Goal: Information Seeking & Learning: Learn about a topic

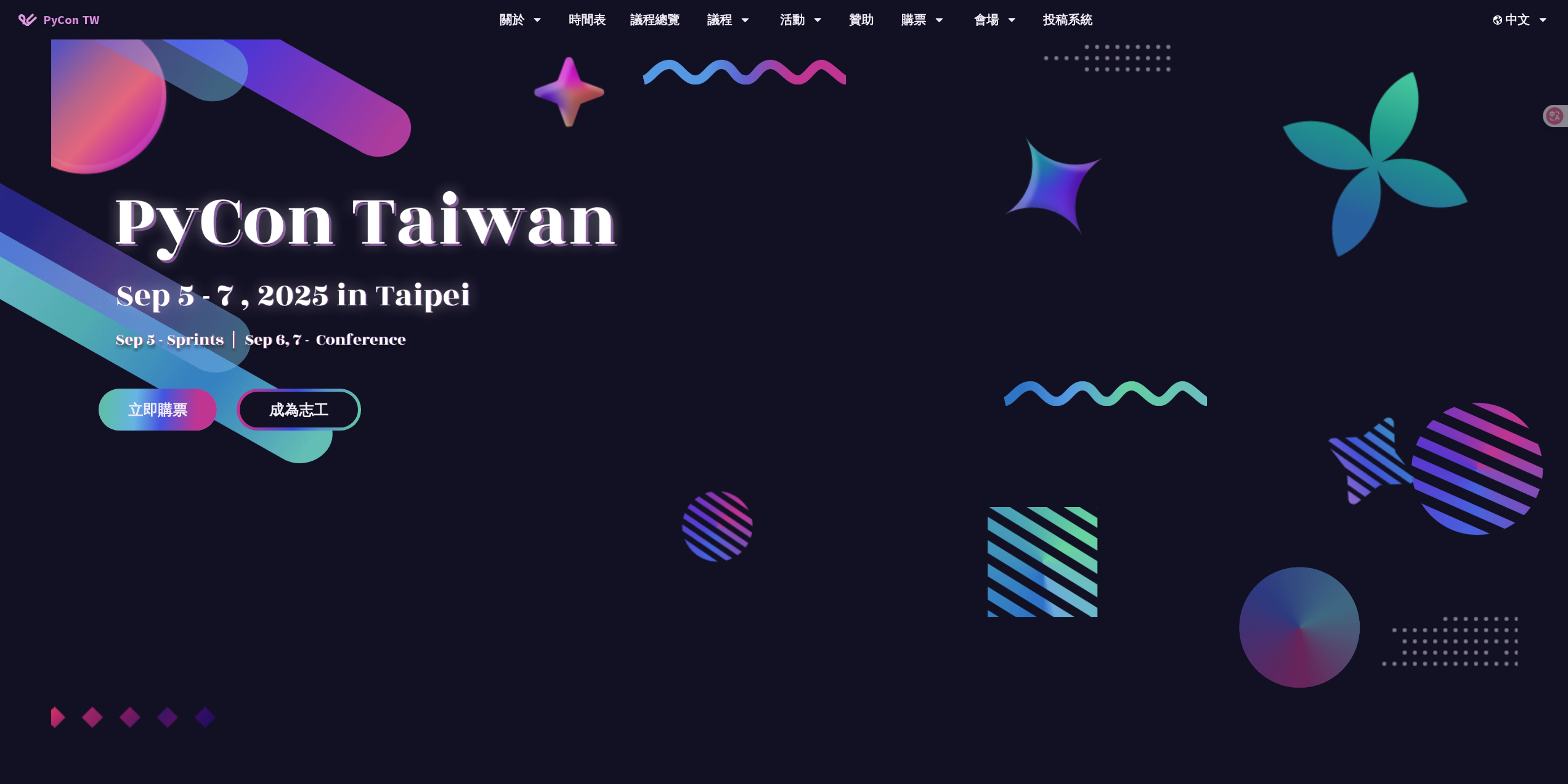
click at [149, 420] on link "立即購票" at bounding box center [158, 409] width 119 height 42
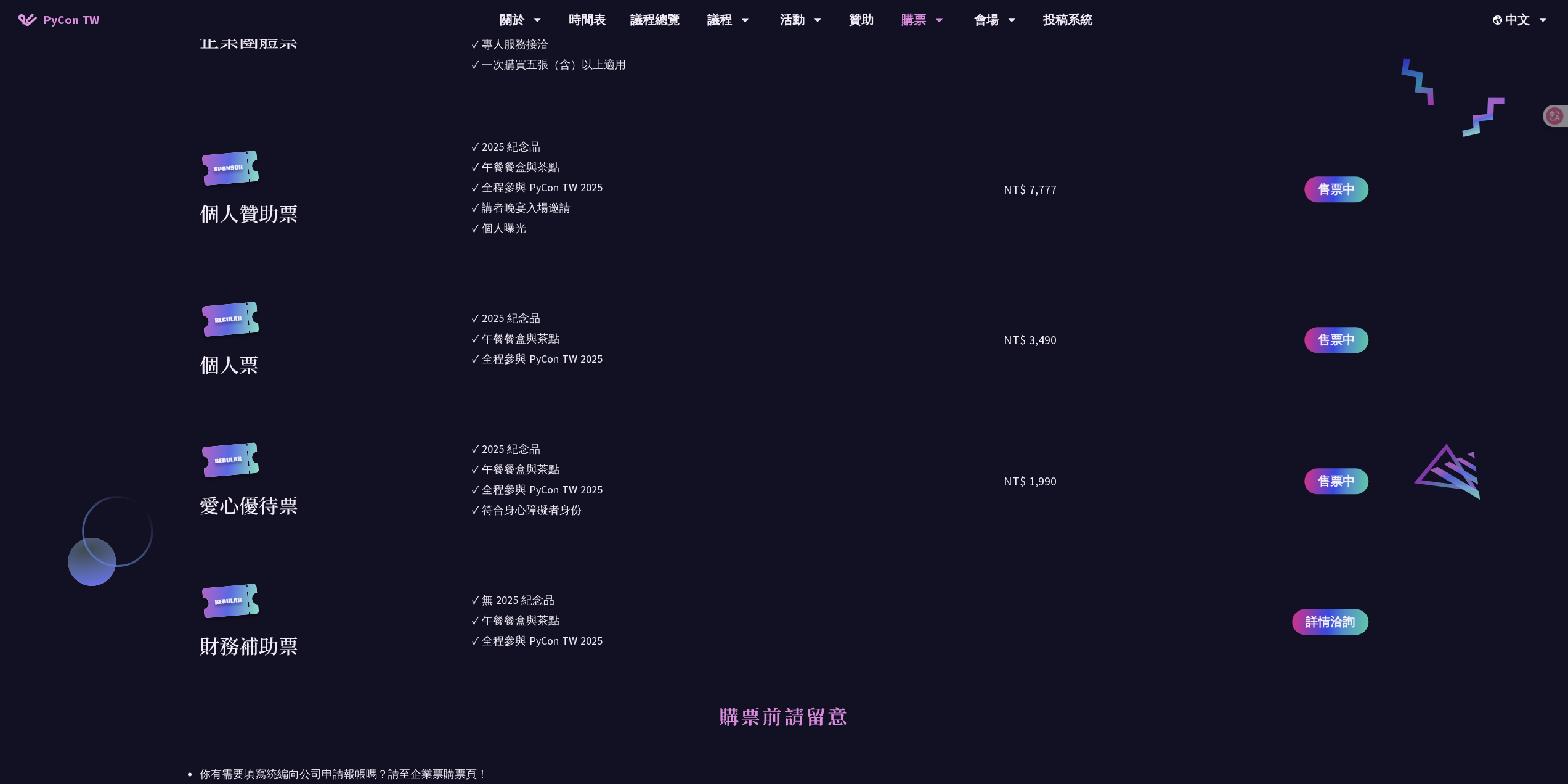
scroll to position [1234, 0]
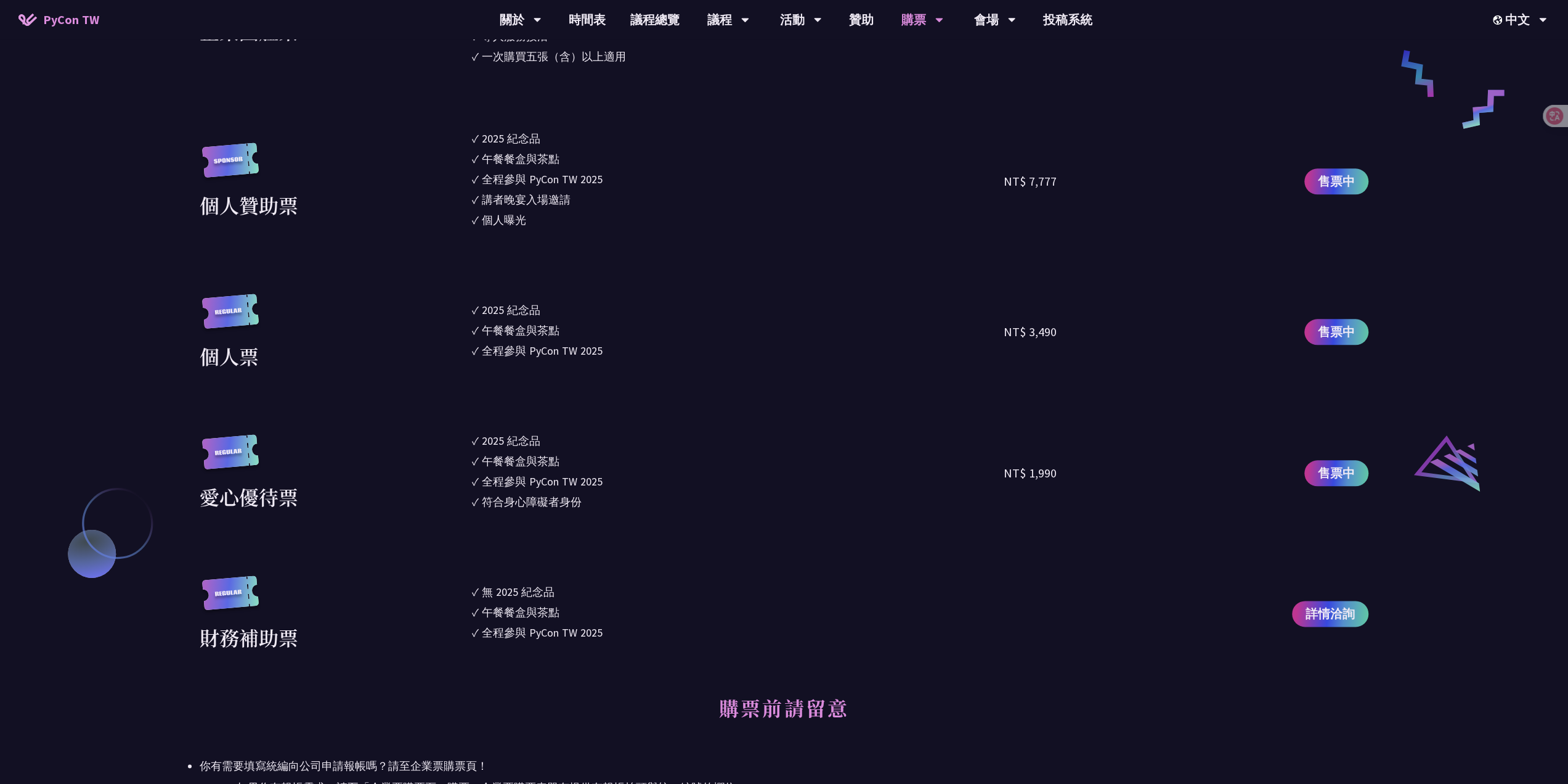
drag, startPoint x: 475, startPoint y: 311, endPoint x: 650, endPoint y: 372, distance: 185.3
click at [648, 373] on section "企業票 ✓ 2025 紀念品 ✓ 午餐餐盒與茶點 ✓ 全程參與 PyCon TW 2025 ✓ 活動結束後一週提供企業報帳發票 NT$ 6,000 售票中 企…" at bounding box center [784, 227] width 1169 height 848
click at [721, 366] on ul "✓ 2025 紀念品 ✓ 午餐餐盒與茶點 ✓ 全程參與 PyCon TW 2025" at bounding box center [738, 332] width 533 height 77
drag, startPoint x: 990, startPoint y: 334, endPoint x: 1164, endPoint y: 337, distance: 174.0
click at [1136, 336] on div "個人票 ✓ 2025 紀念品 ✓ 午餐餐盒與茶點 ✓ 全程參與 PyCon TW 2025 NT$ 3,490 售票中" at bounding box center [784, 332] width 1169 height 77
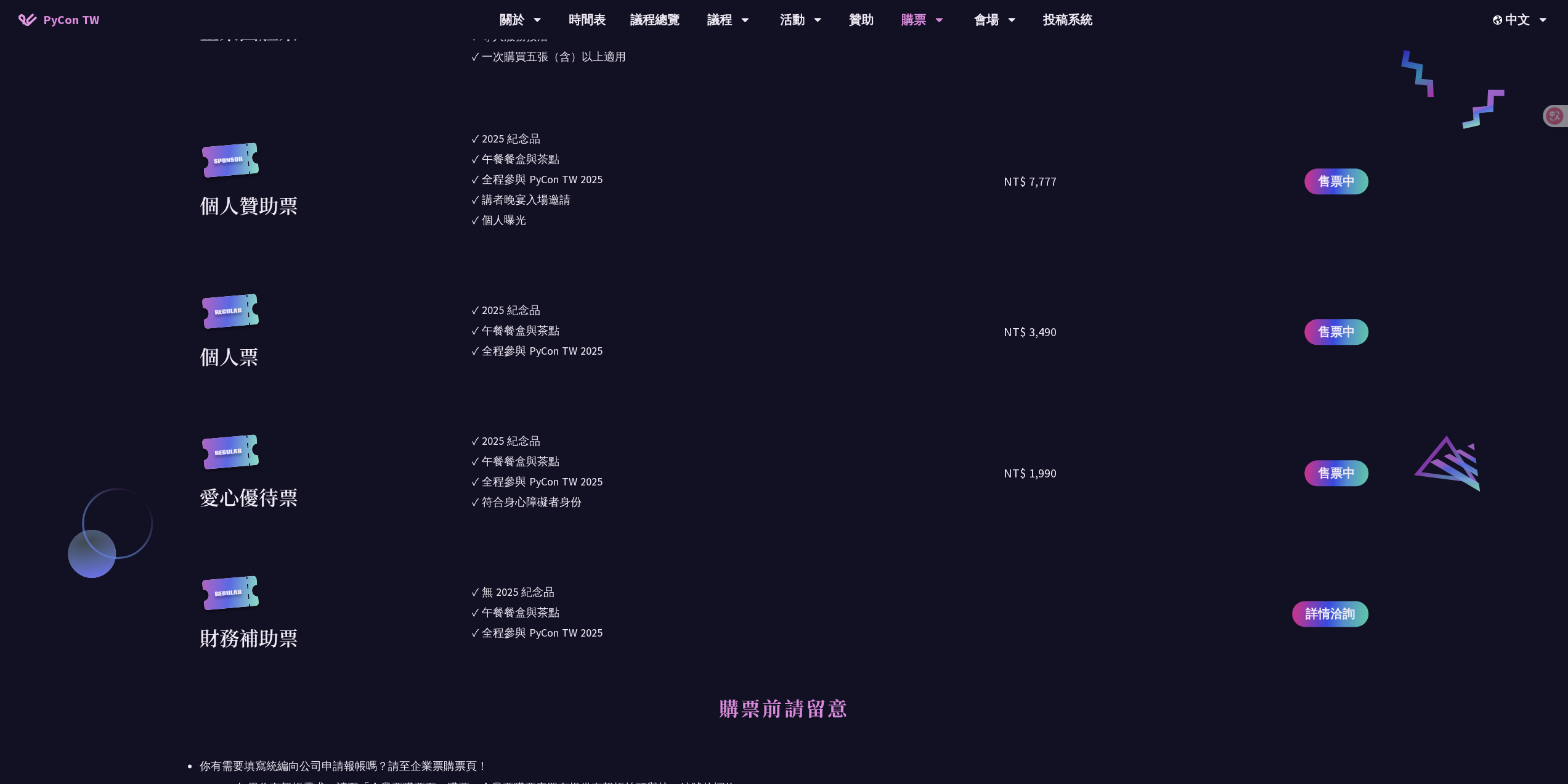
click at [819, 346] on li "✓ 全程參與 PyCon TW 2025" at bounding box center [738, 350] width 533 height 16
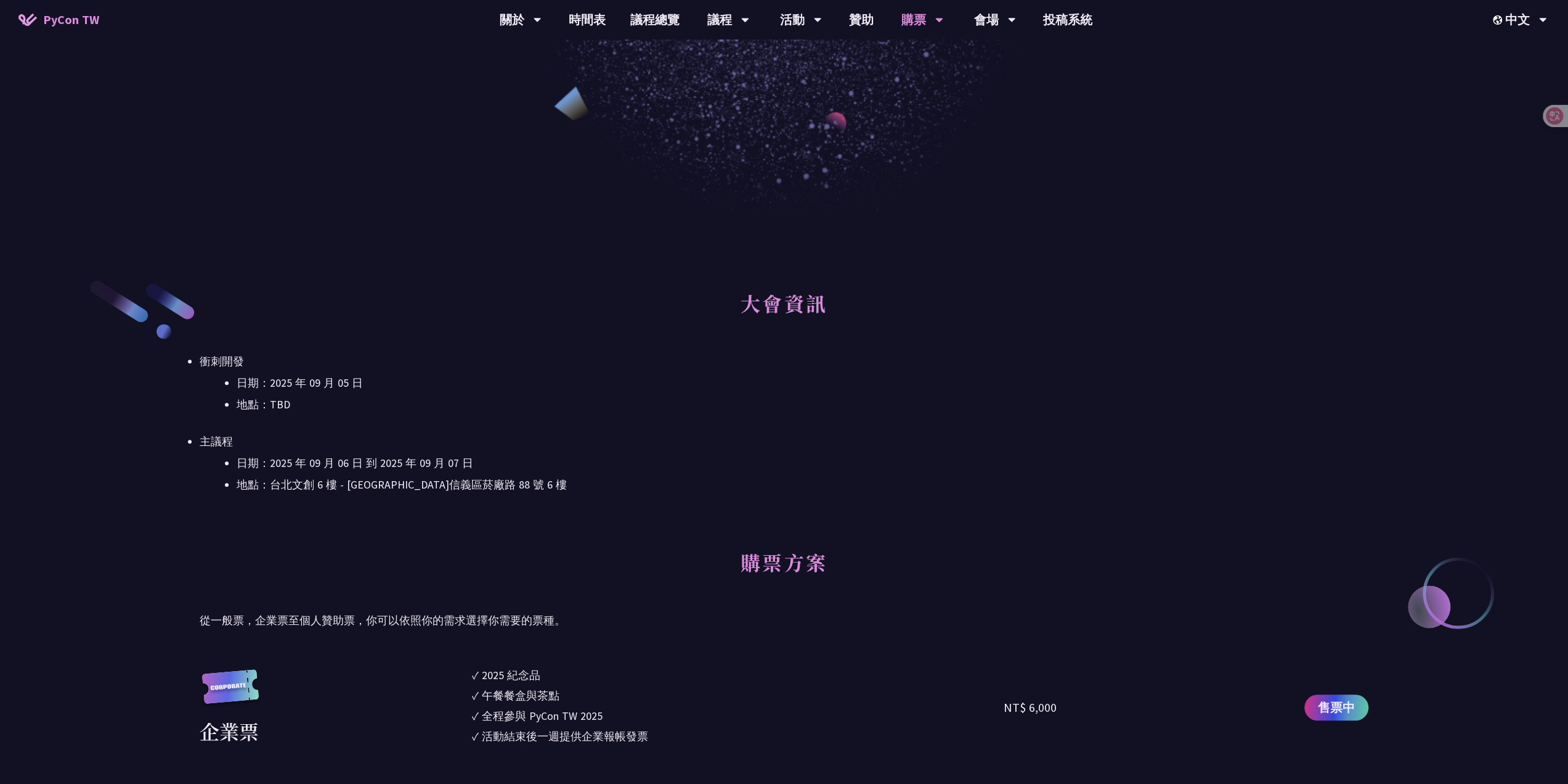
scroll to position [0, 0]
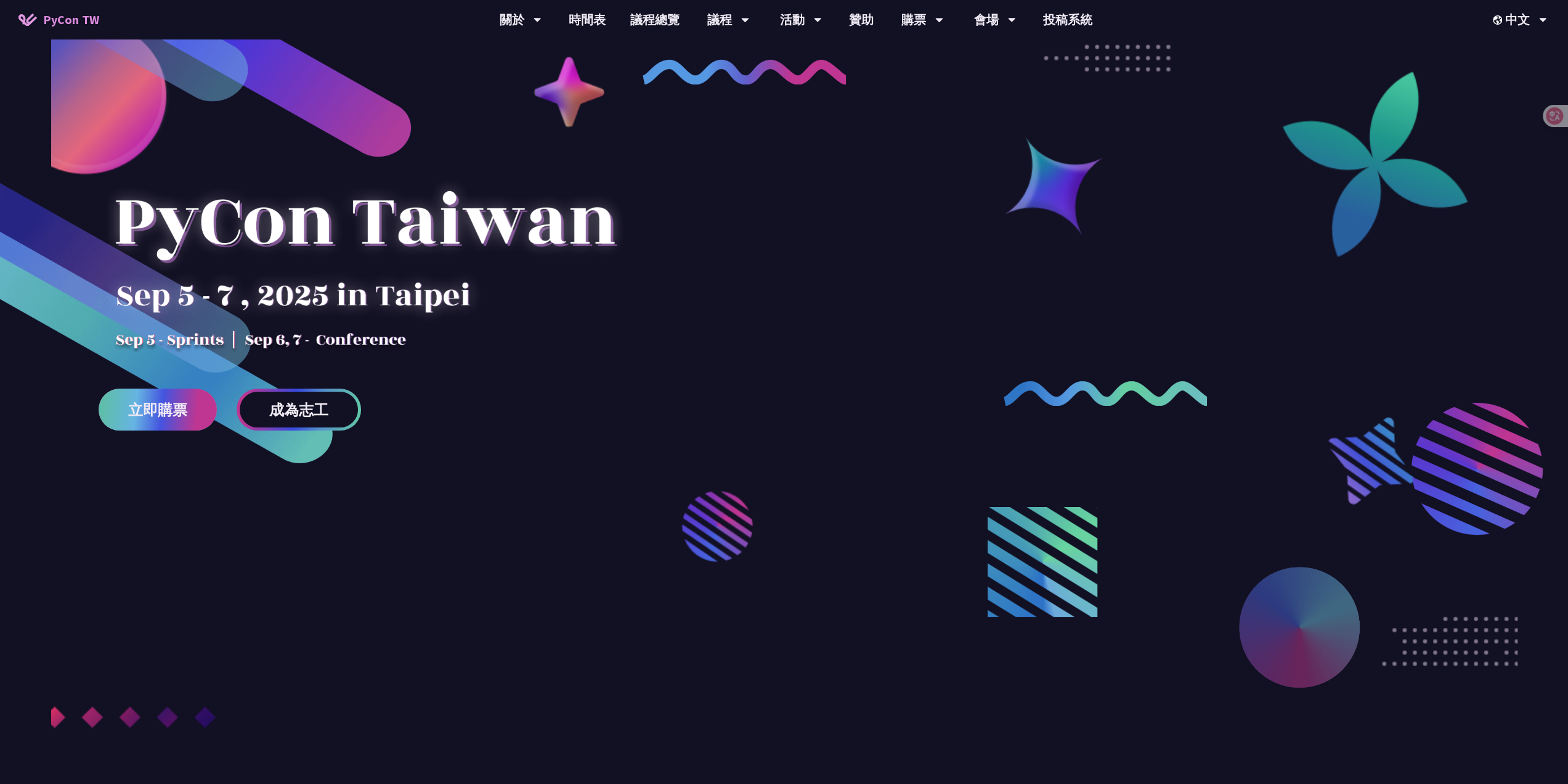
click at [171, 402] on span "立即購票" at bounding box center [157, 410] width 59 height 15
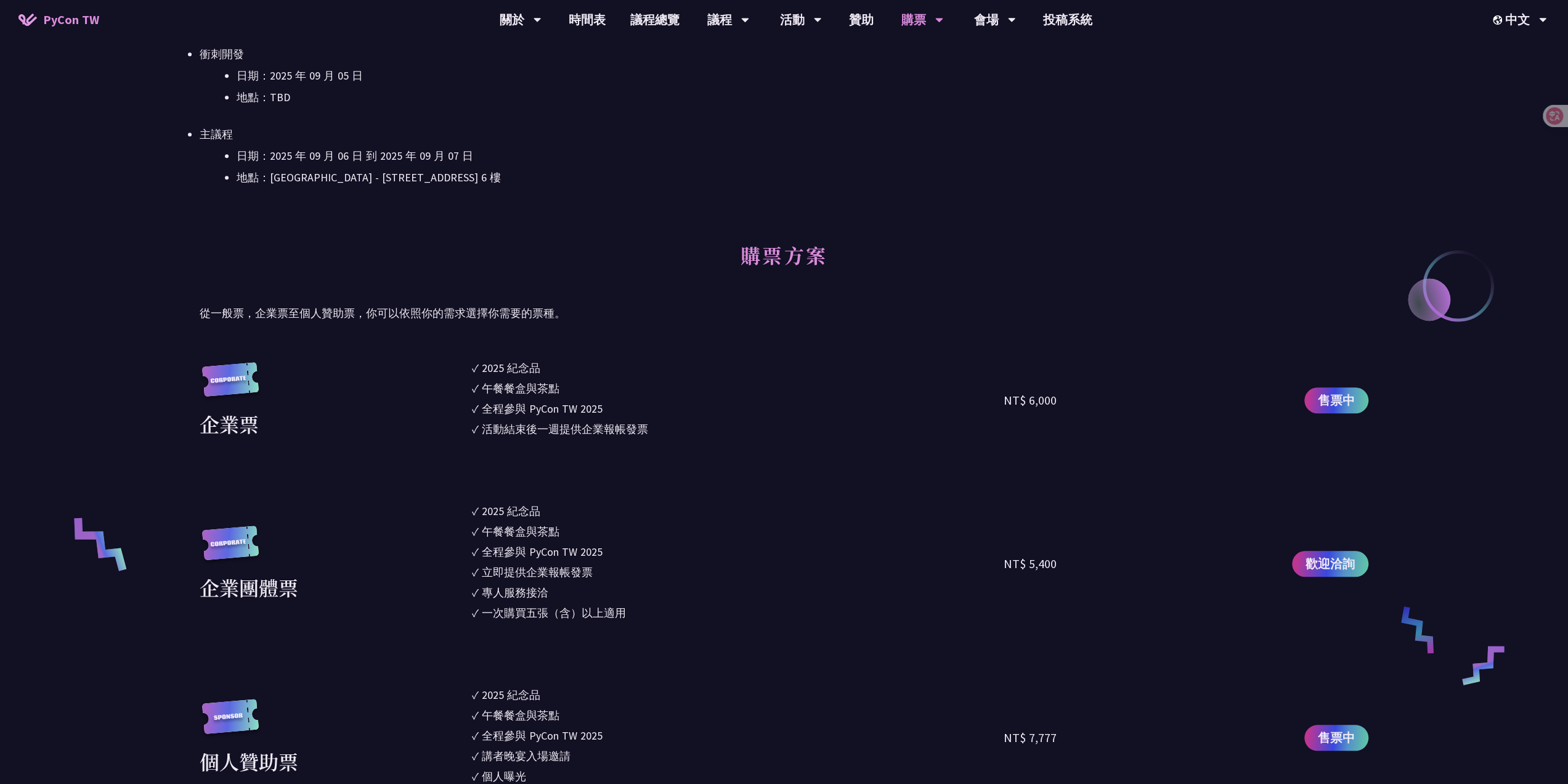
scroll to position [678, 0]
drag, startPoint x: 255, startPoint y: 315, endPoint x: 692, endPoint y: 328, distance: 437.2
click at [930, 60] on link "購票資訊" at bounding box center [923, 57] width 119 height 29
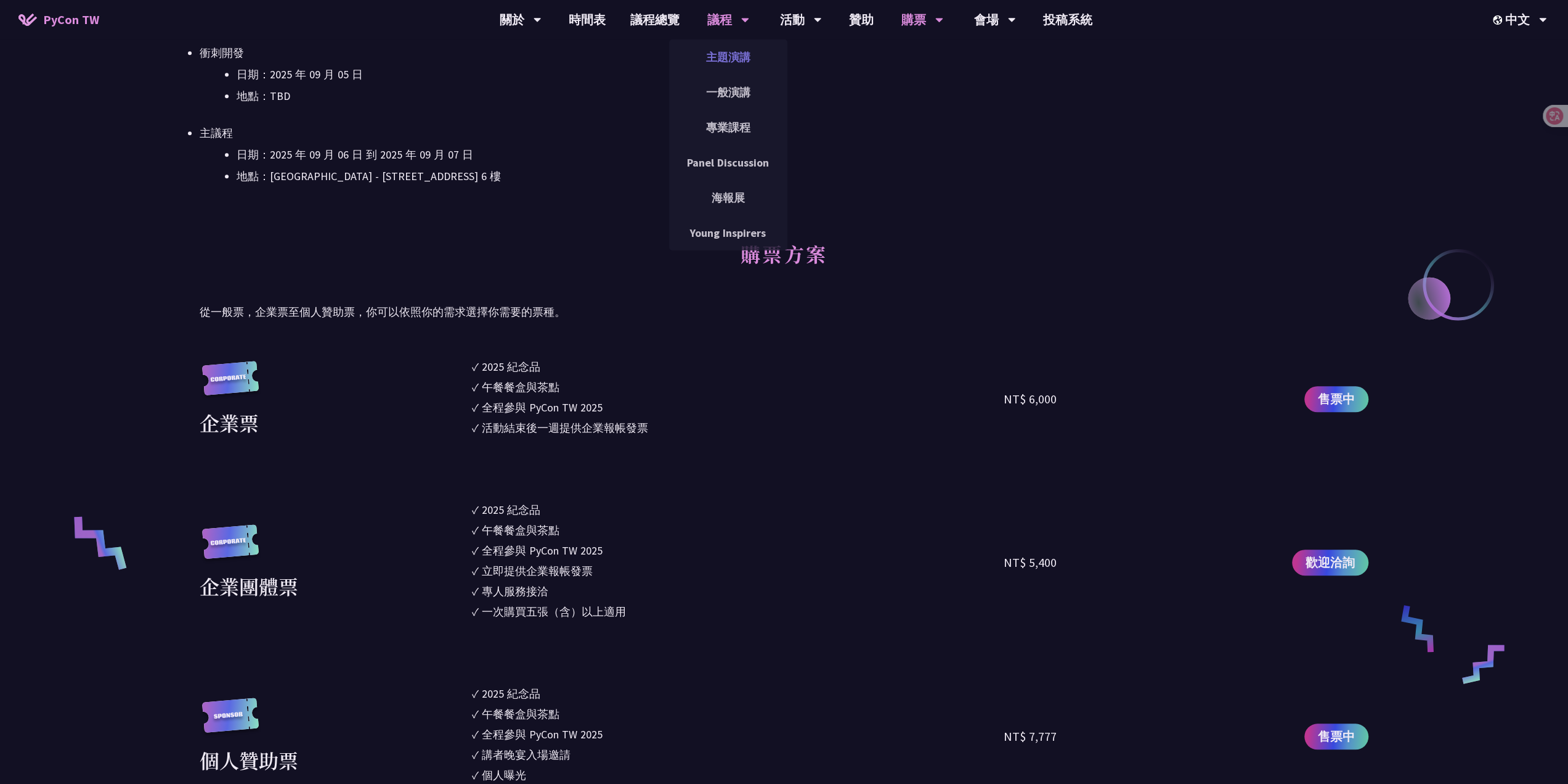
click at [736, 52] on link "主題演講" at bounding box center [729, 57] width 119 height 29
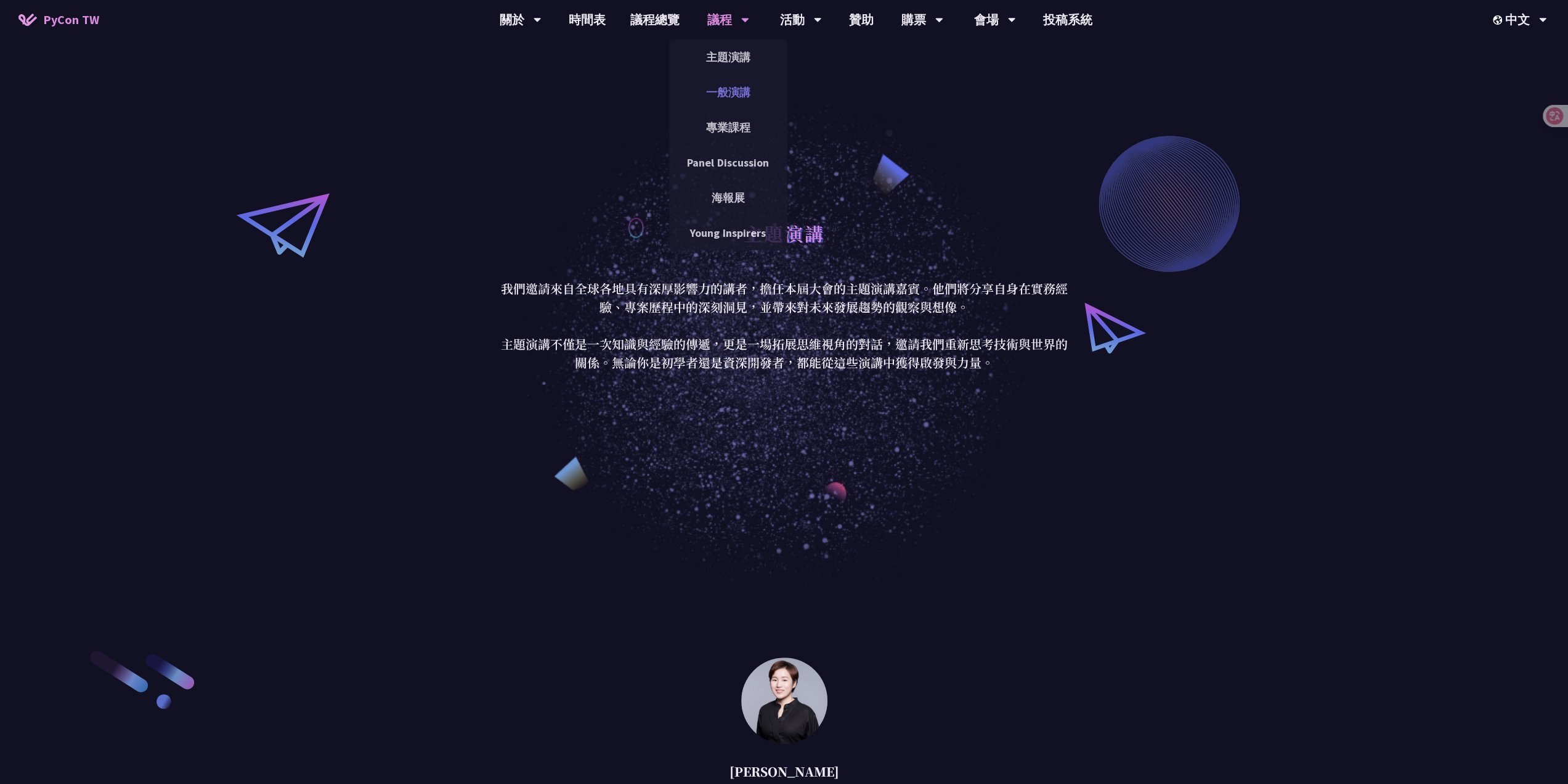
click at [730, 84] on link "一般演講" at bounding box center [729, 92] width 119 height 29
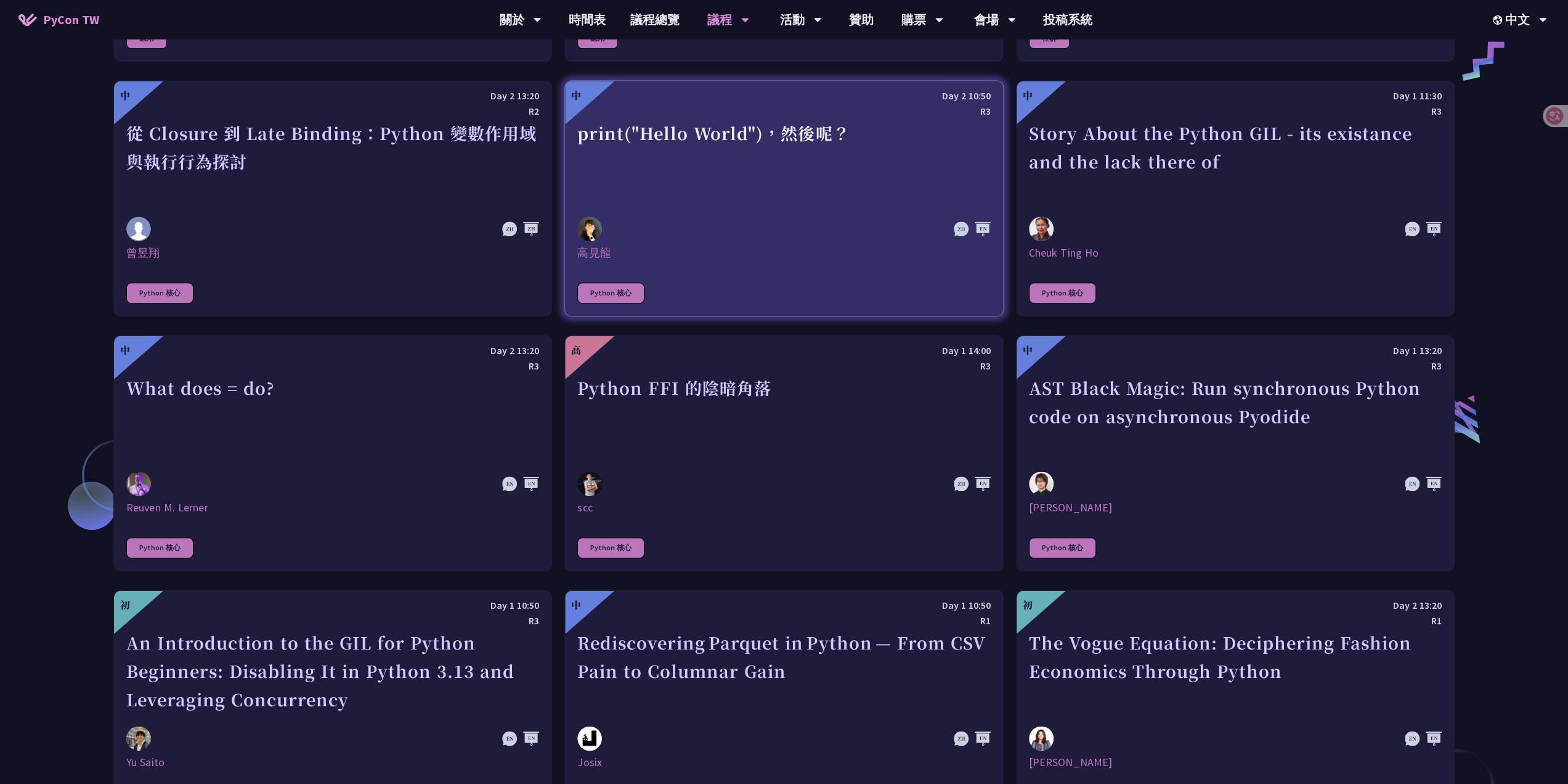
scroll to position [1357, 0]
click at [772, 236] on div at bounding box center [722, 227] width 289 height 25
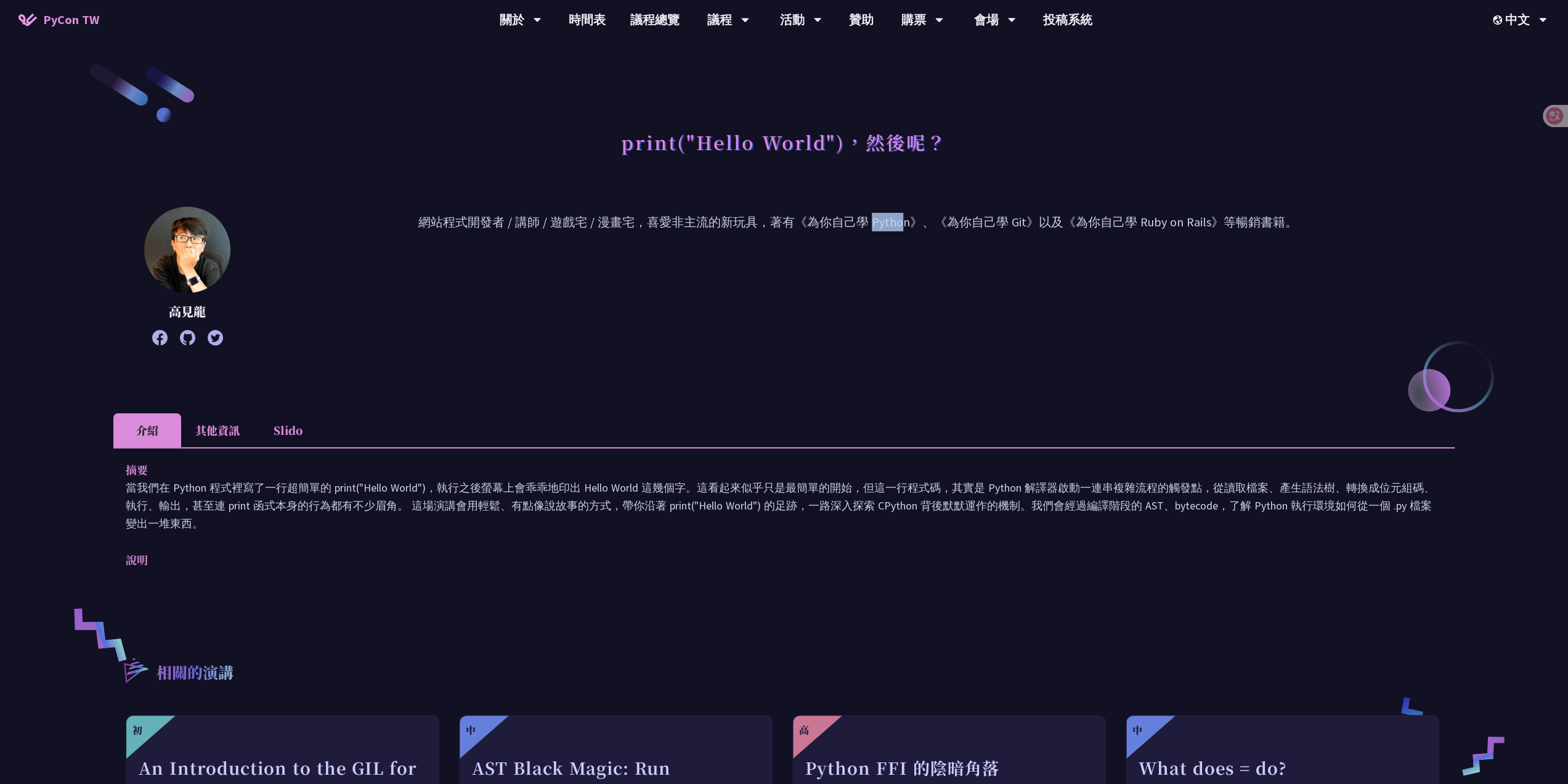
drag, startPoint x: 677, startPoint y: 219, endPoint x: 808, endPoint y: 289, distance: 148.5
click at [788, 285] on p "網站程式開發者 / 講師 / 遊戲宅 / 漫畫宅，喜愛非主流的新玩具，著有《為你自己學 Python》、《為你自己學 Git》以及《為你自己學 Ruby on…" at bounding box center [857, 275] width 1193 height 126
click at [978, 337] on p "網站程式開發者 / 講師 / 遊戲宅 / 漫畫宅，喜愛非主流的新玩具，著有《為你自己學 Python》、《為你自己學 Git》以及《為你自己學 Ruby on…" at bounding box center [857, 275] width 1193 height 126
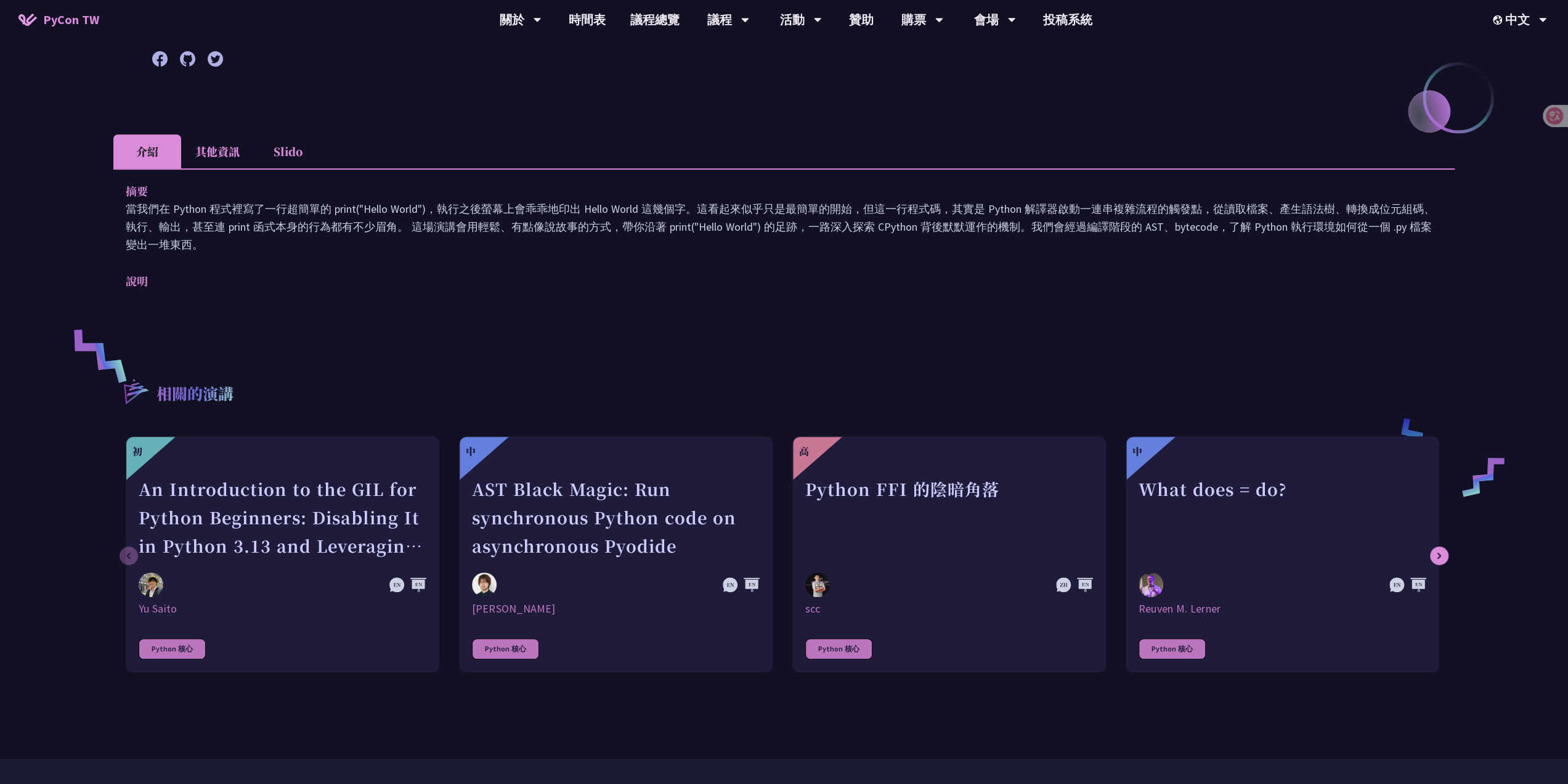
scroll to position [309, 0]
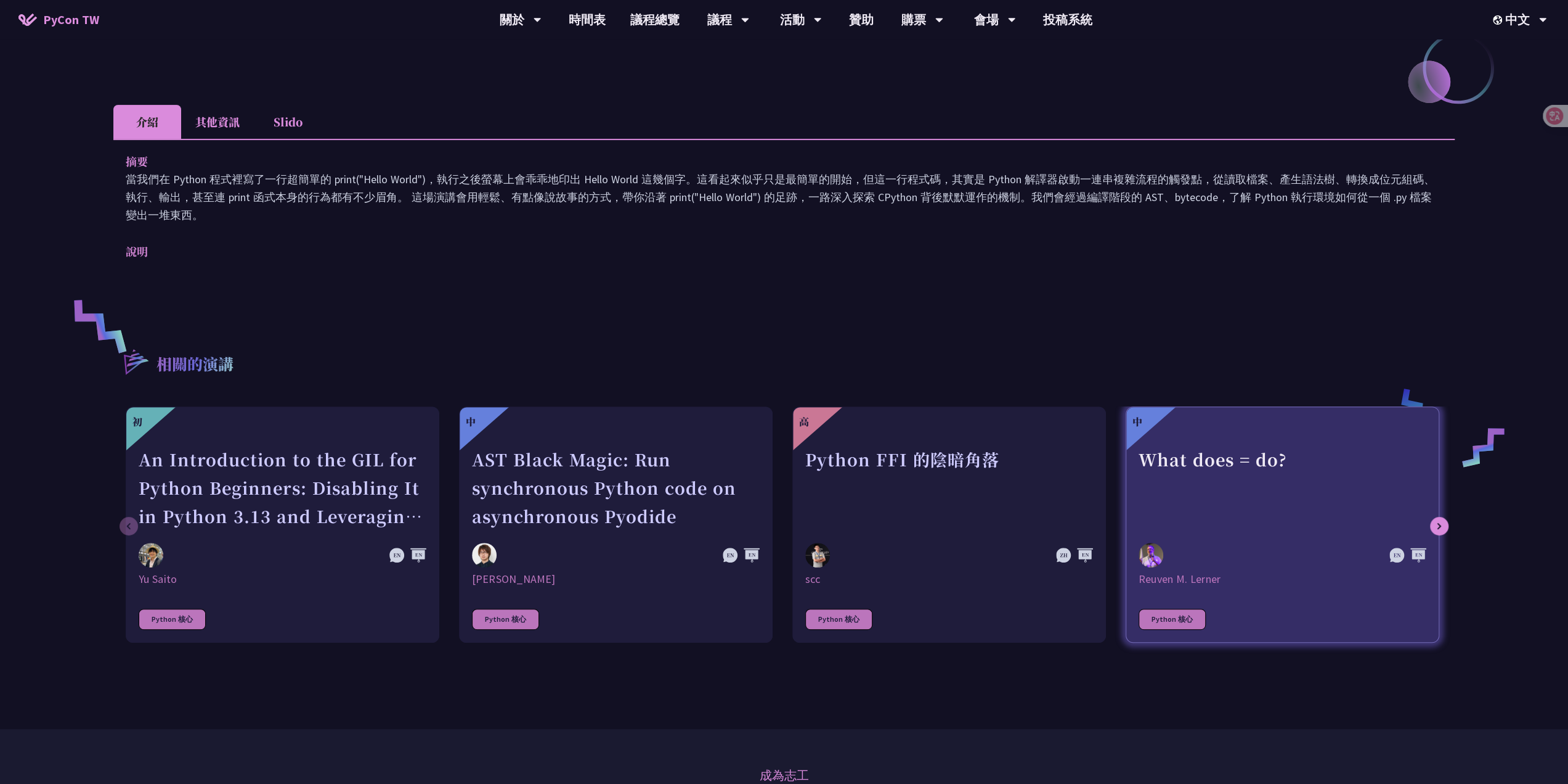
click at [1243, 472] on div "What does = do?" at bounding box center [1283, 487] width 288 height 85
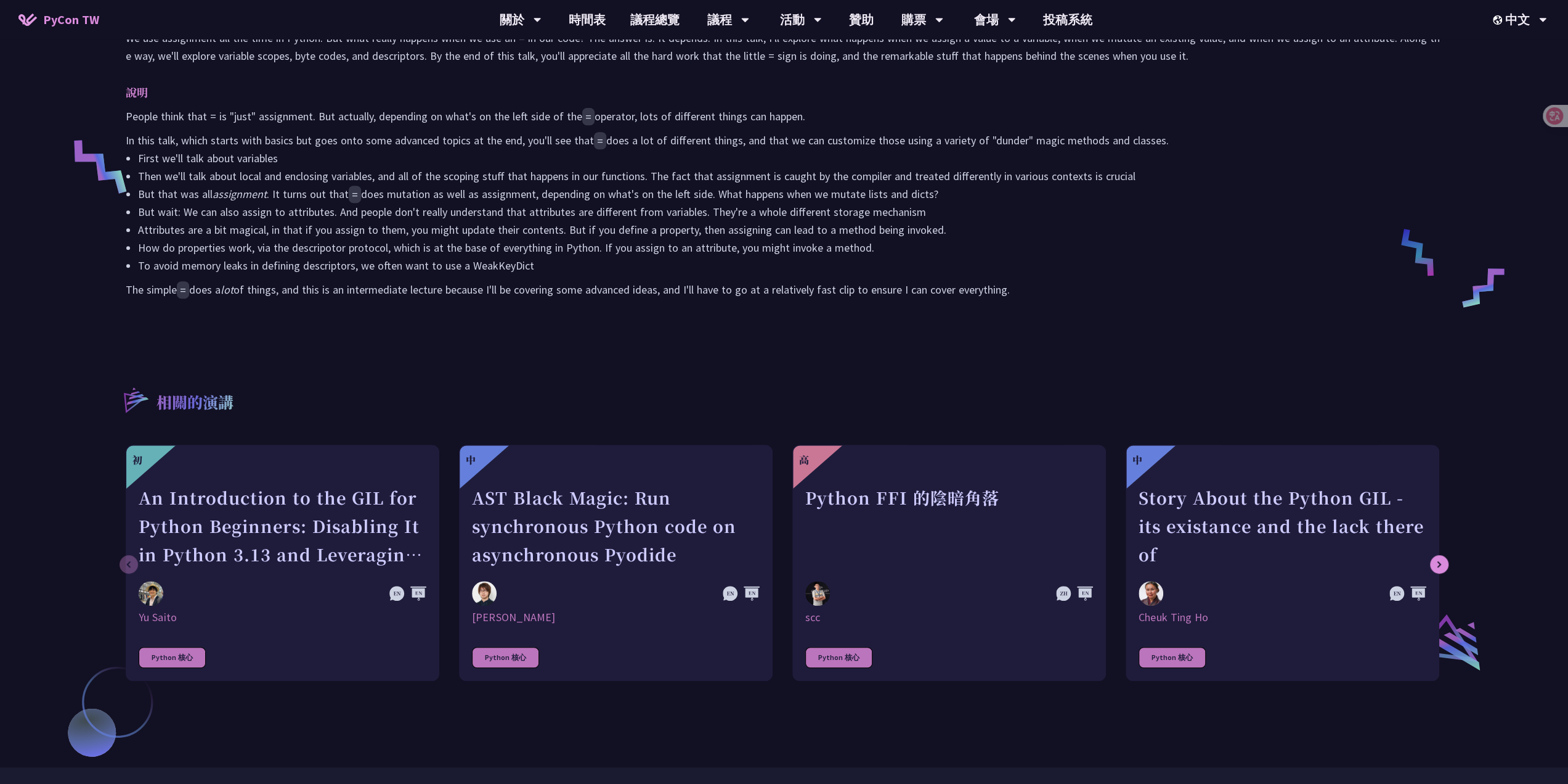
scroll to position [493, 0]
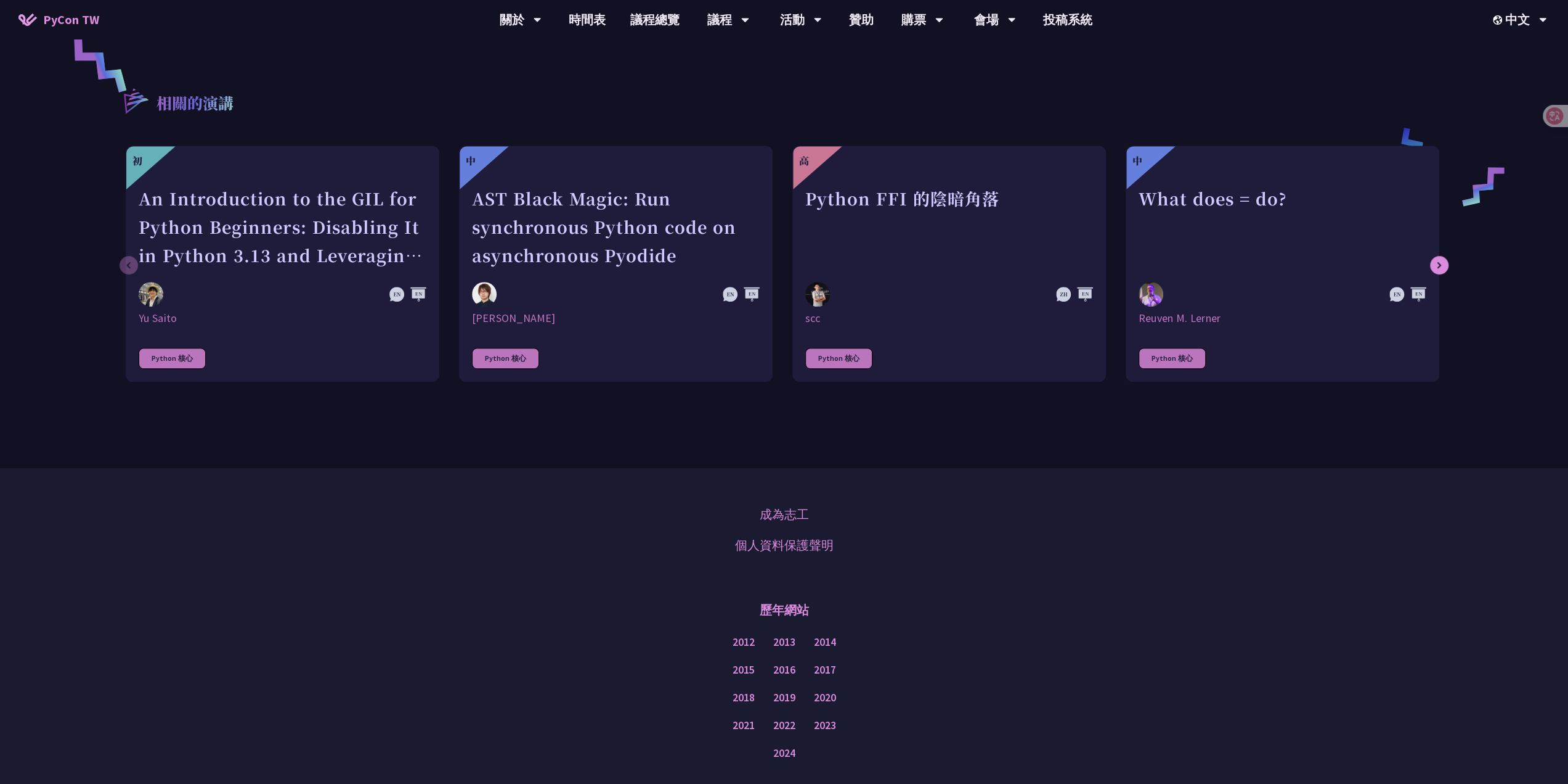
scroll to position [555, 0]
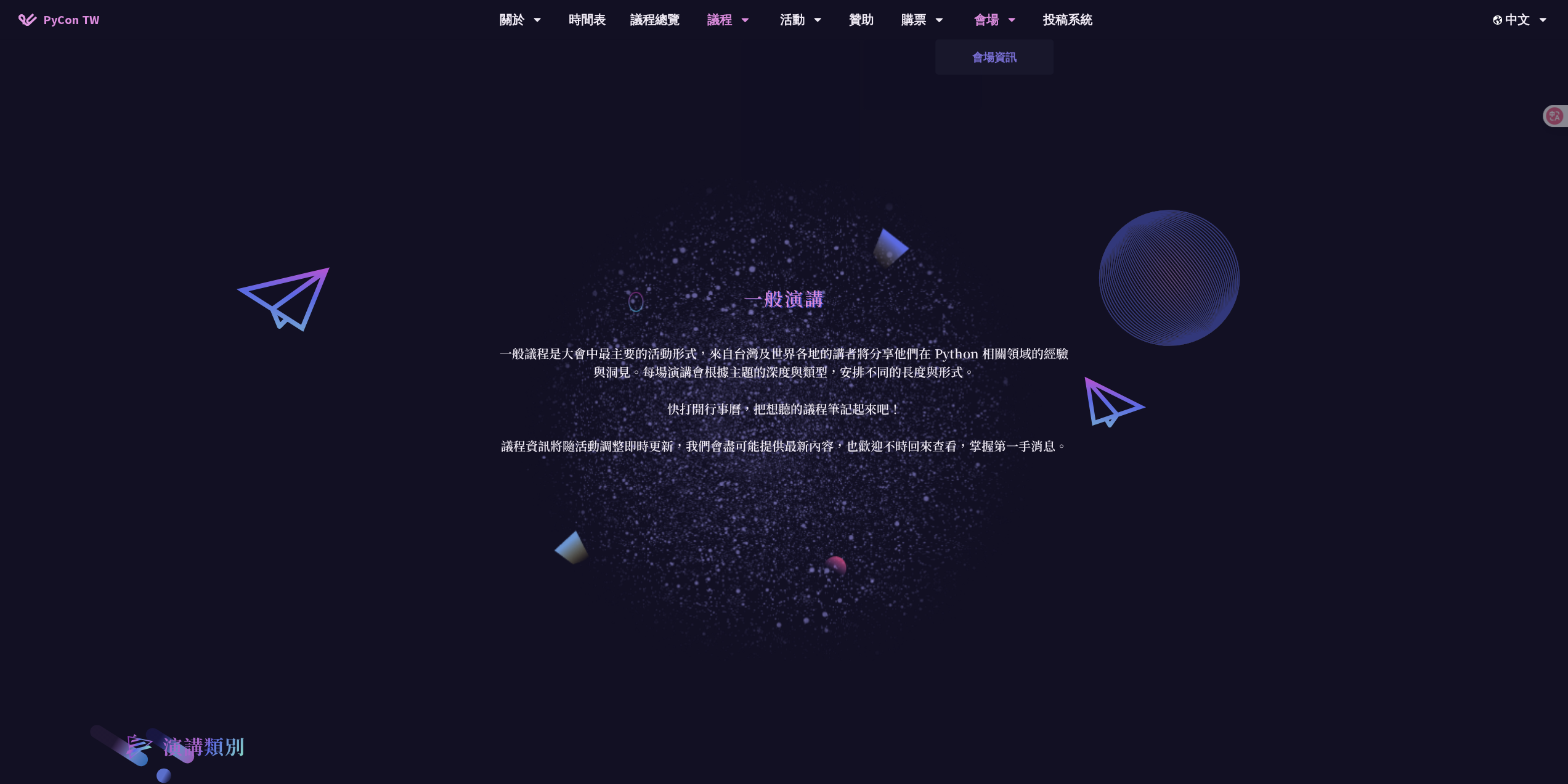
click at [993, 62] on link "會場資訊" at bounding box center [995, 57] width 119 height 29
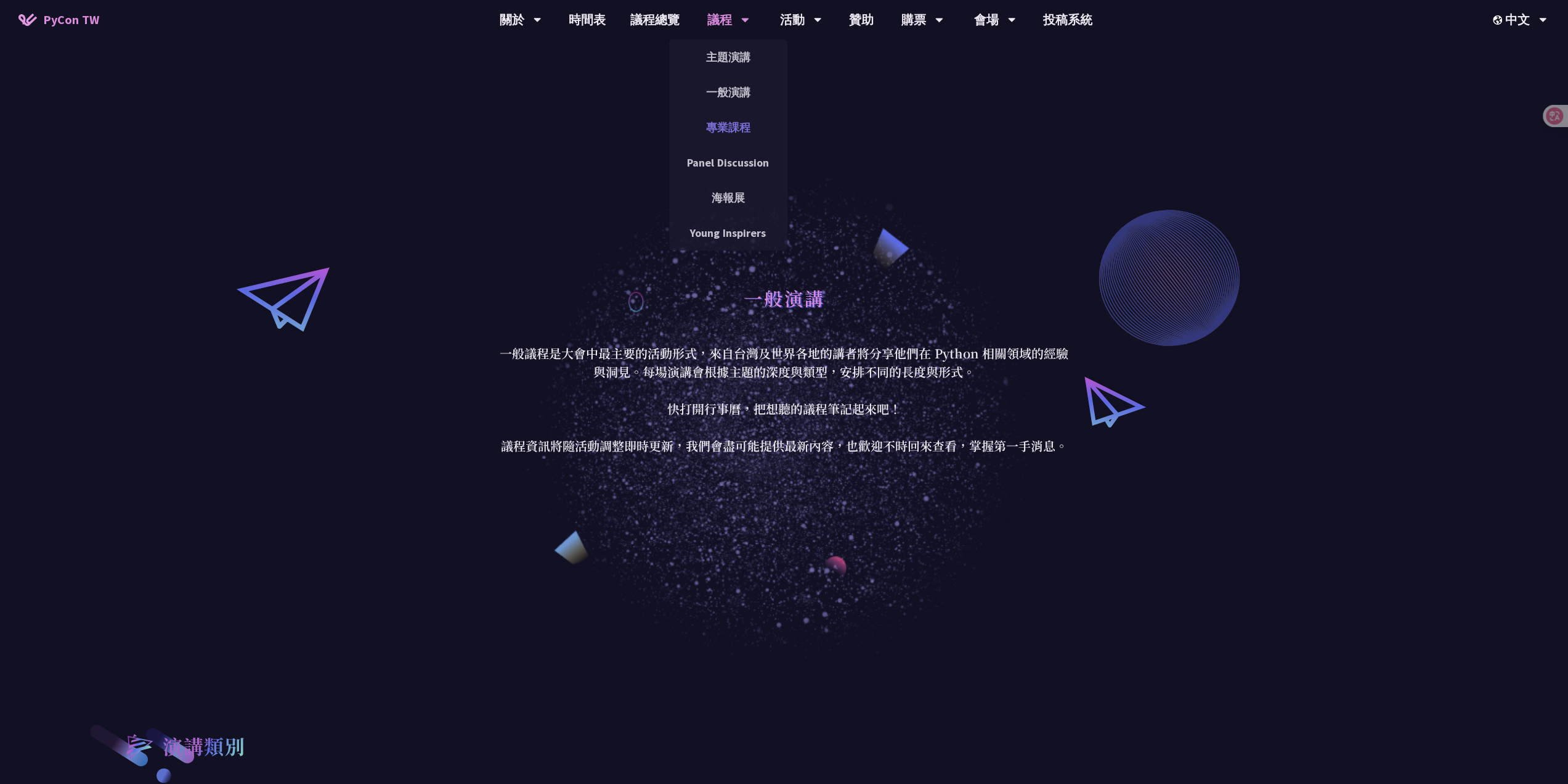
click at [740, 134] on link "專業課程" at bounding box center [729, 127] width 119 height 29
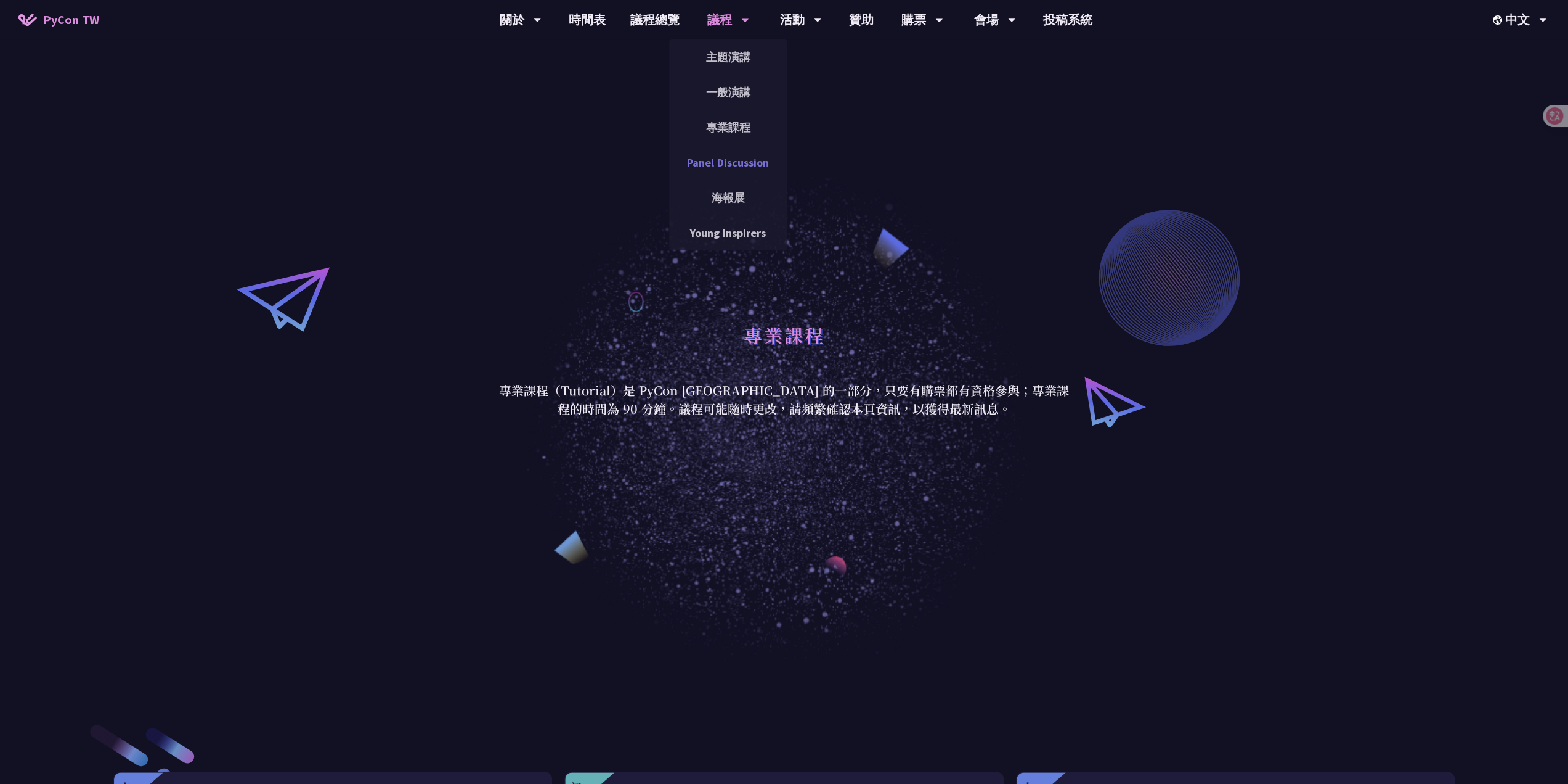
click at [738, 164] on link "Panel Discussion" at bounding box center [729, 162] width 119 height 29
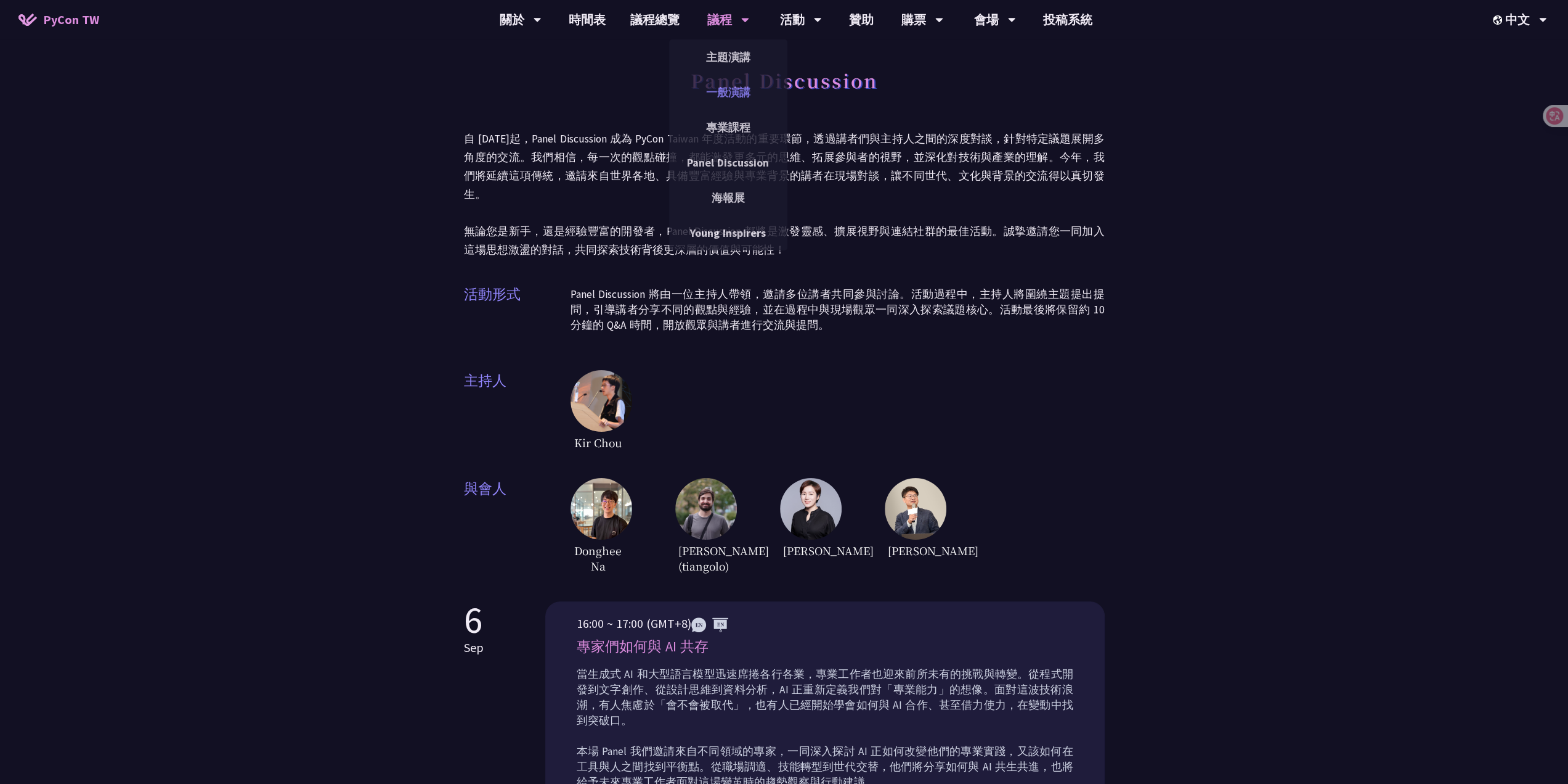
click at [738, 89] on link "一般演講" at bounding box center [729, 92] width 119 height 29
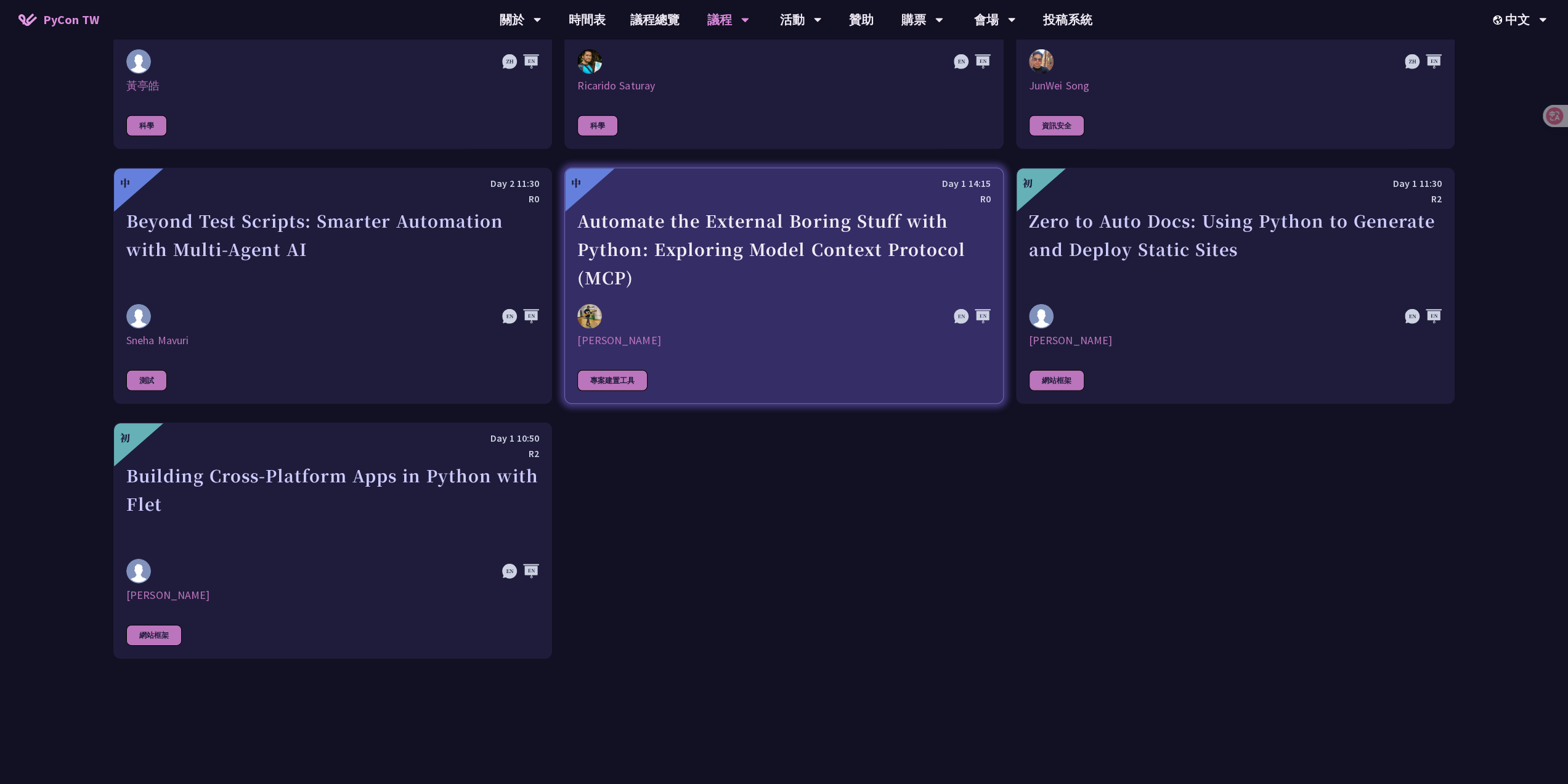
scroll to position [3576, 0]
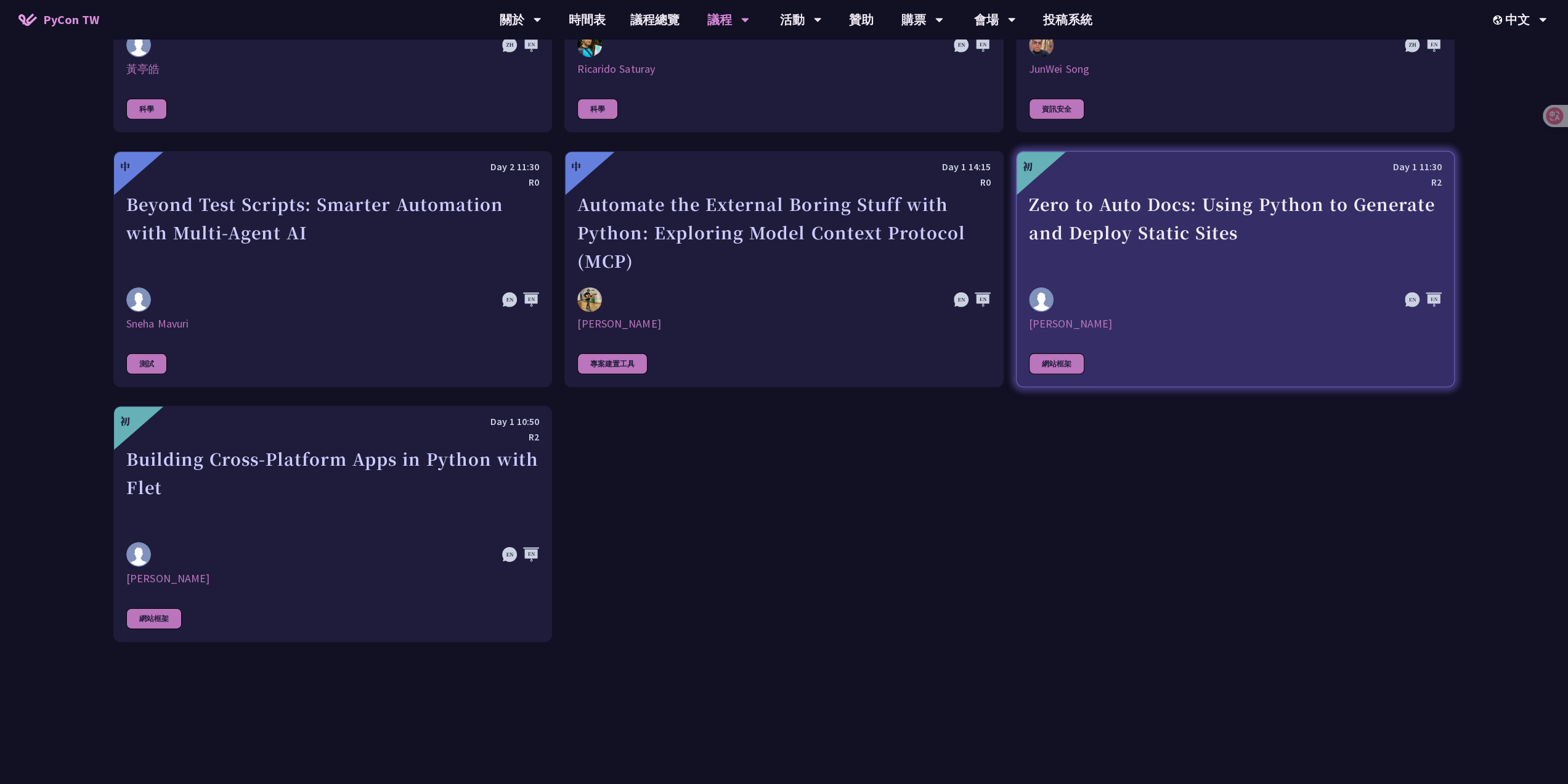
click at [1139, 215] on div "Zero to Auto Docs: Using Python to Generate and Deploy Static Sites" at bounding box center [1235, 232] width 413 height 85
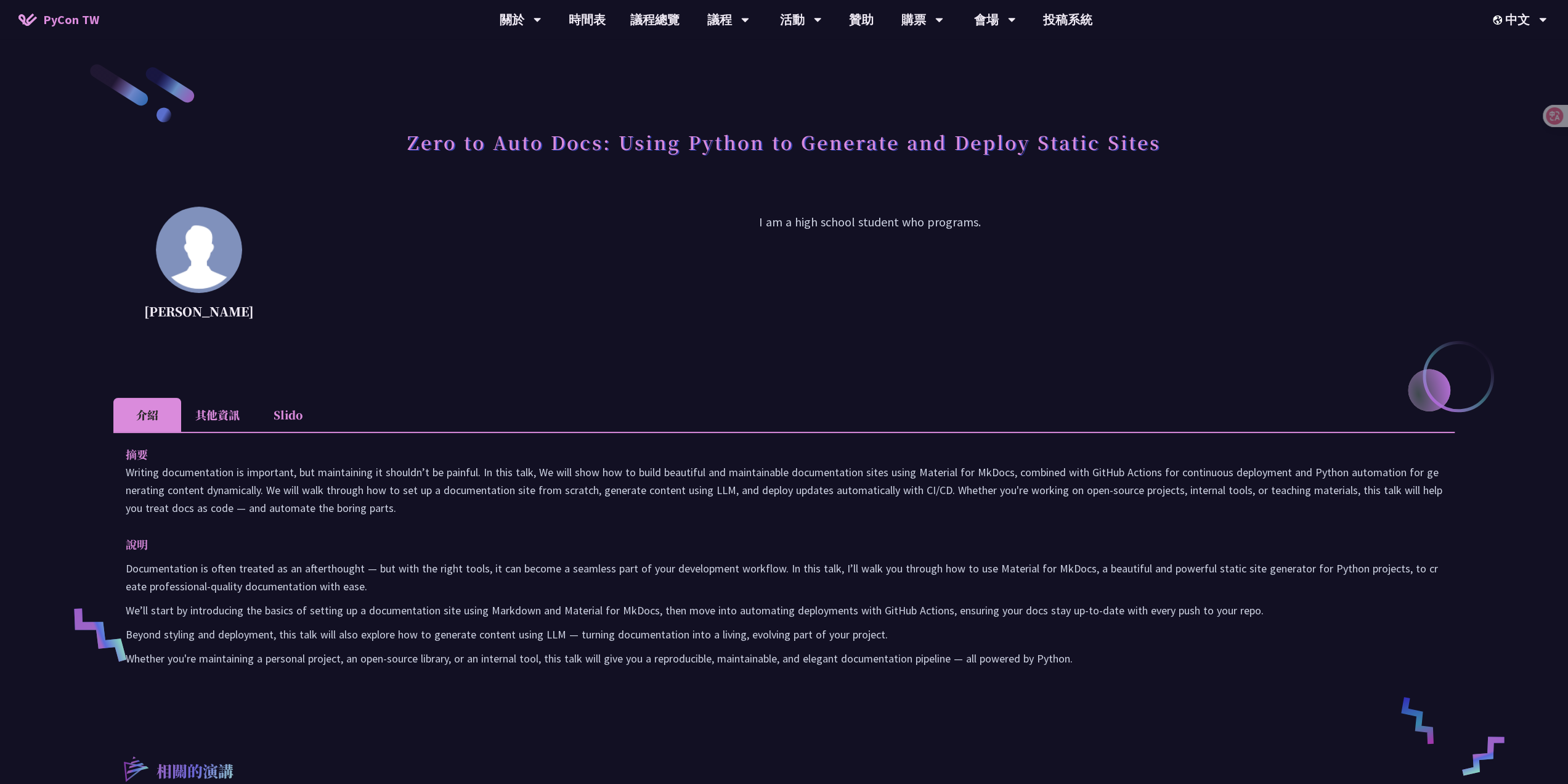
click at [241, 418] on li "其他資訊" at bounding box center [217, 414] width 73 height 34
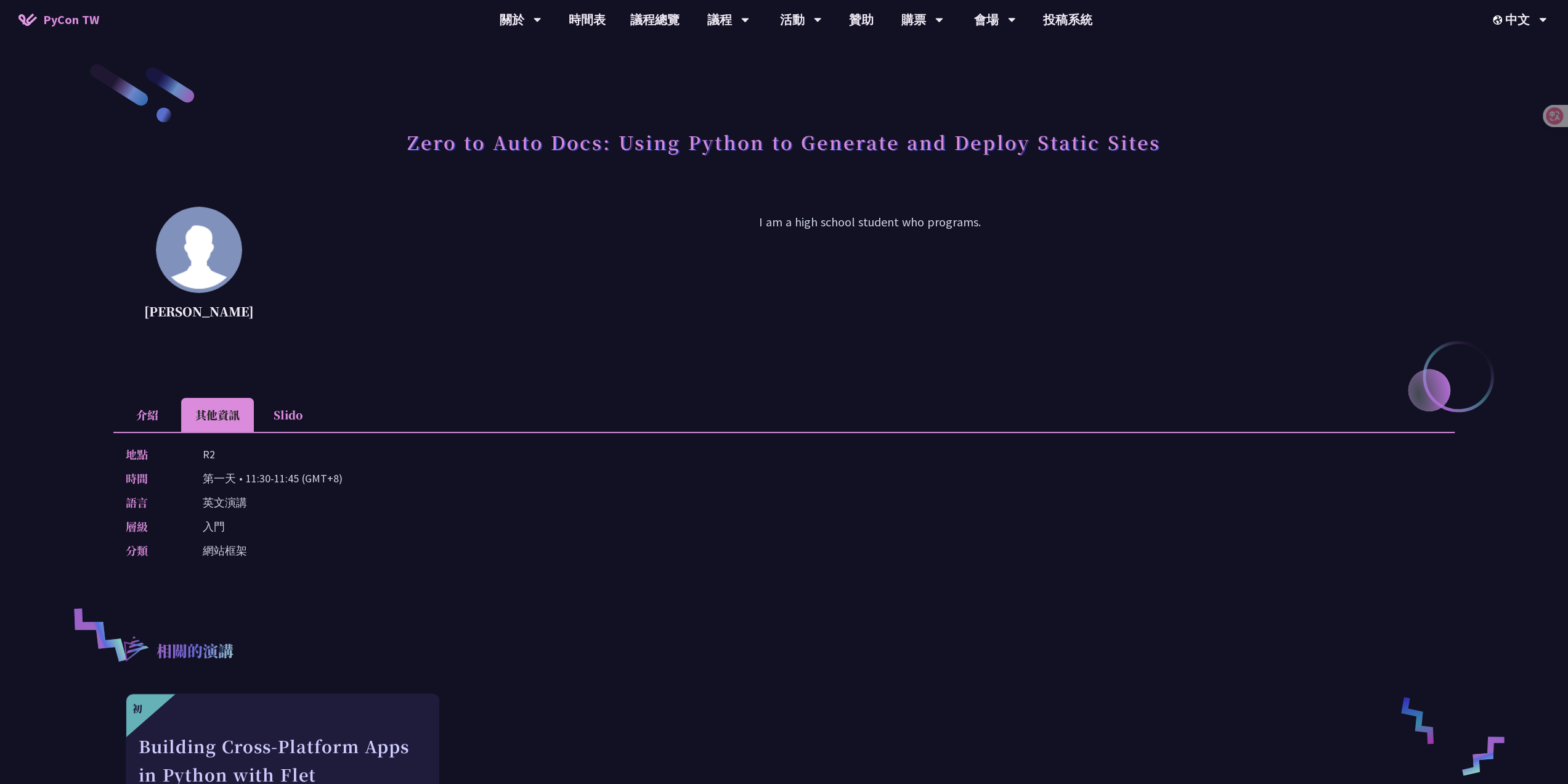
click at [287, 413] on li "Slido" at bounding box center [288, 414] width 68 height 34
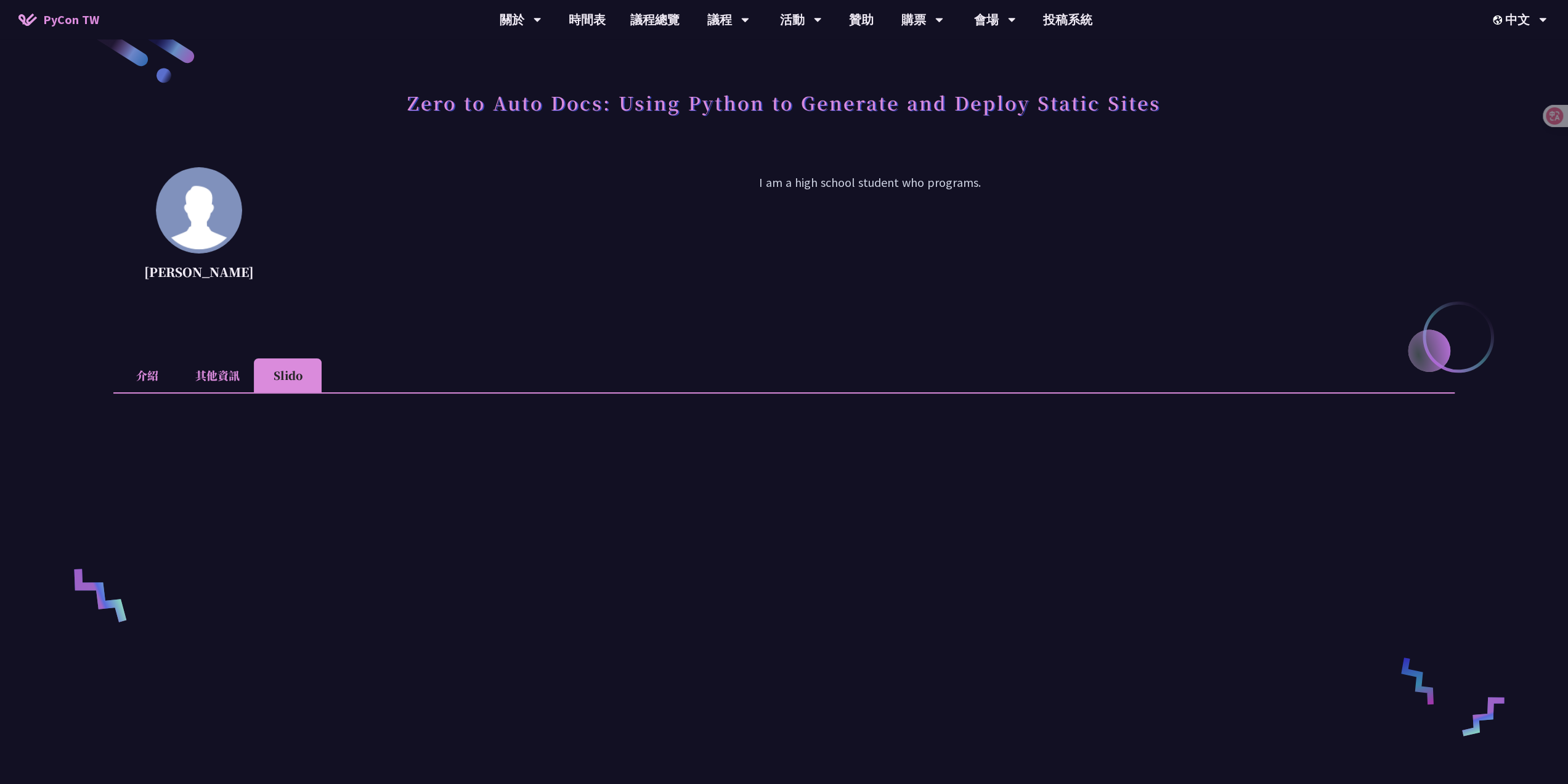
scroll to position [185, 0]
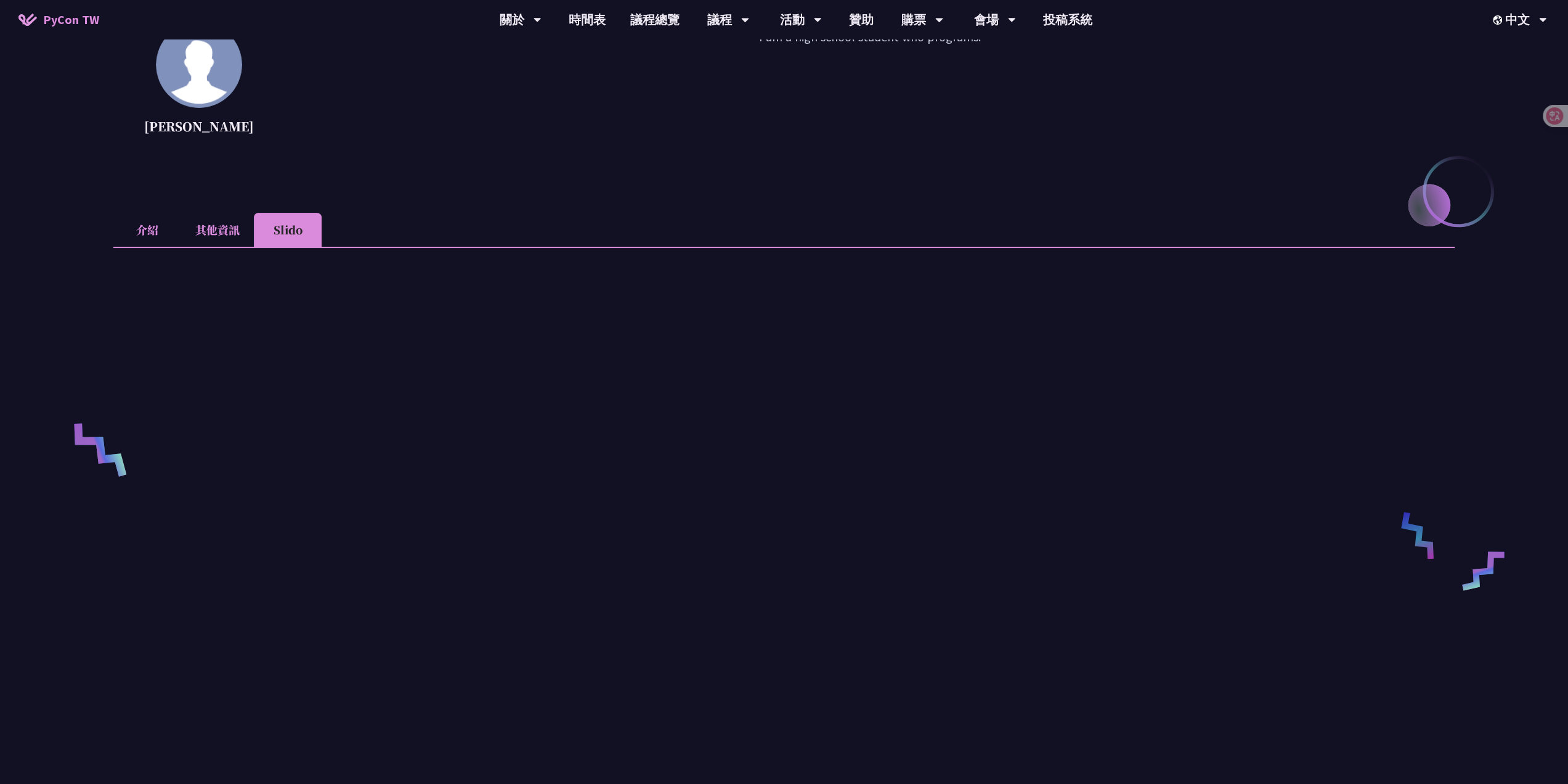
click at [232, 230] on li "其他資訊" at bounding box center [217, 229] width 73 height 34
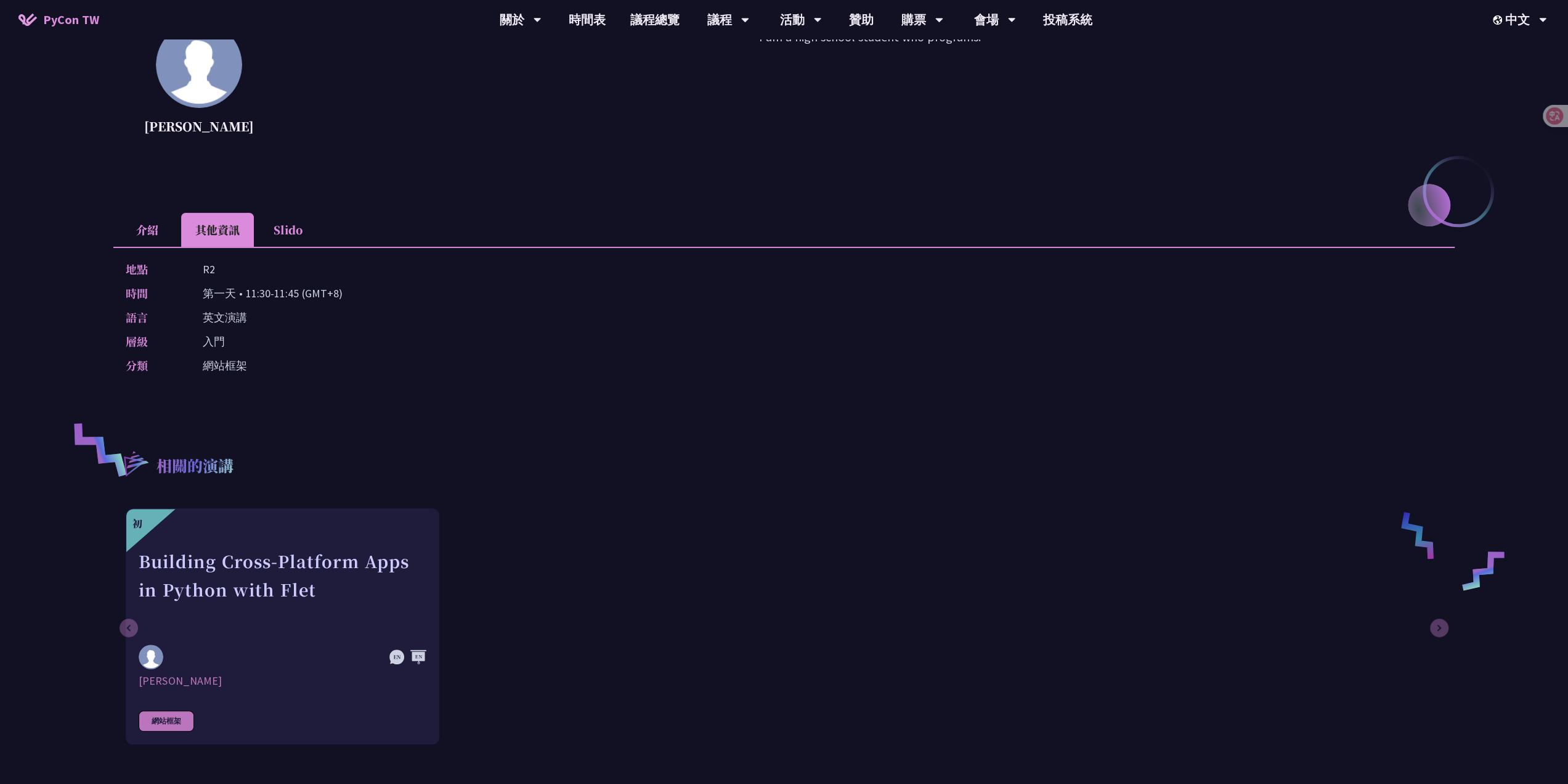
click at [138, 232] on li "介紹" at bounding box center [147, 229] width 68 height 34
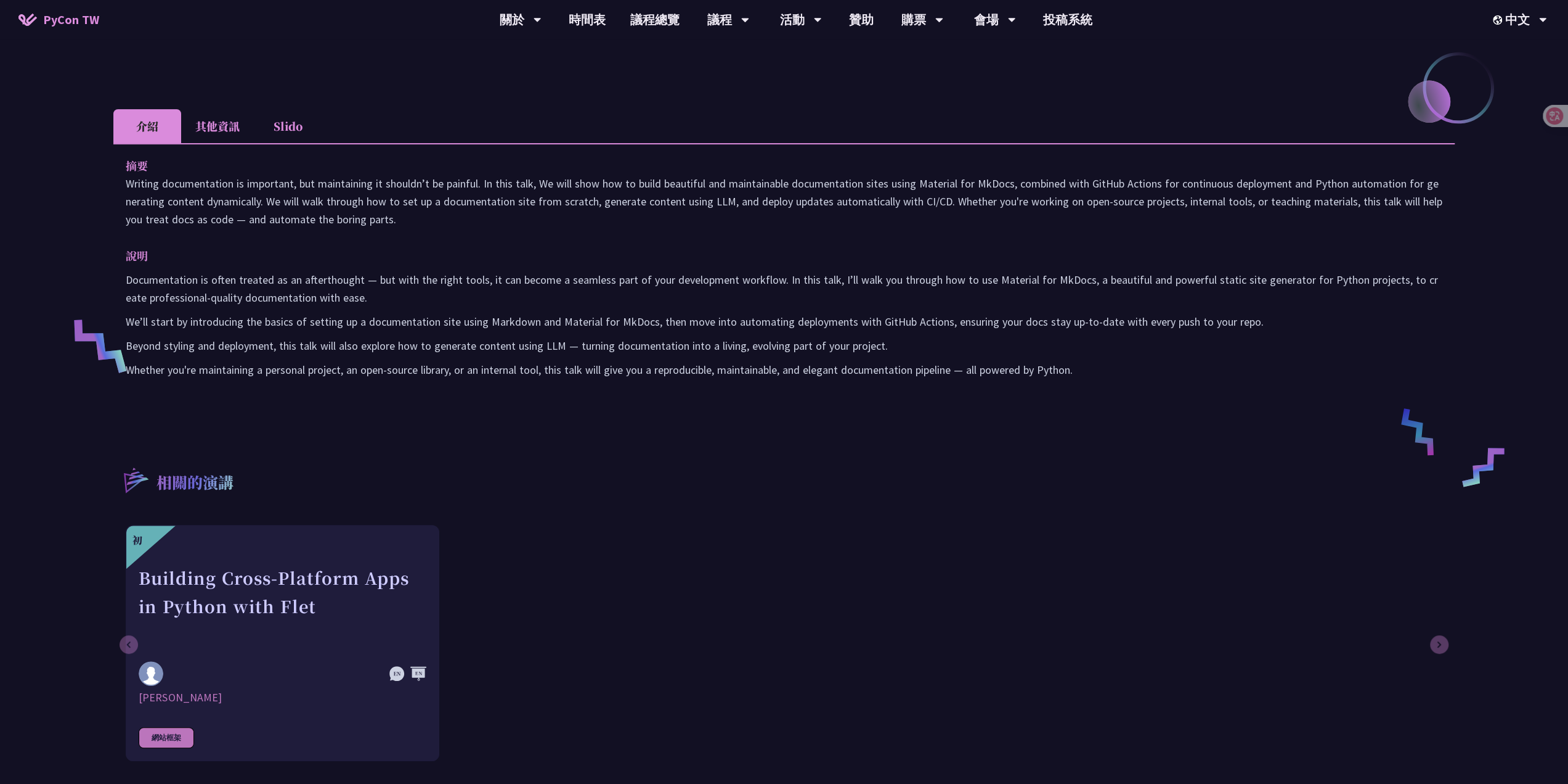
scroll to position [0, 0]
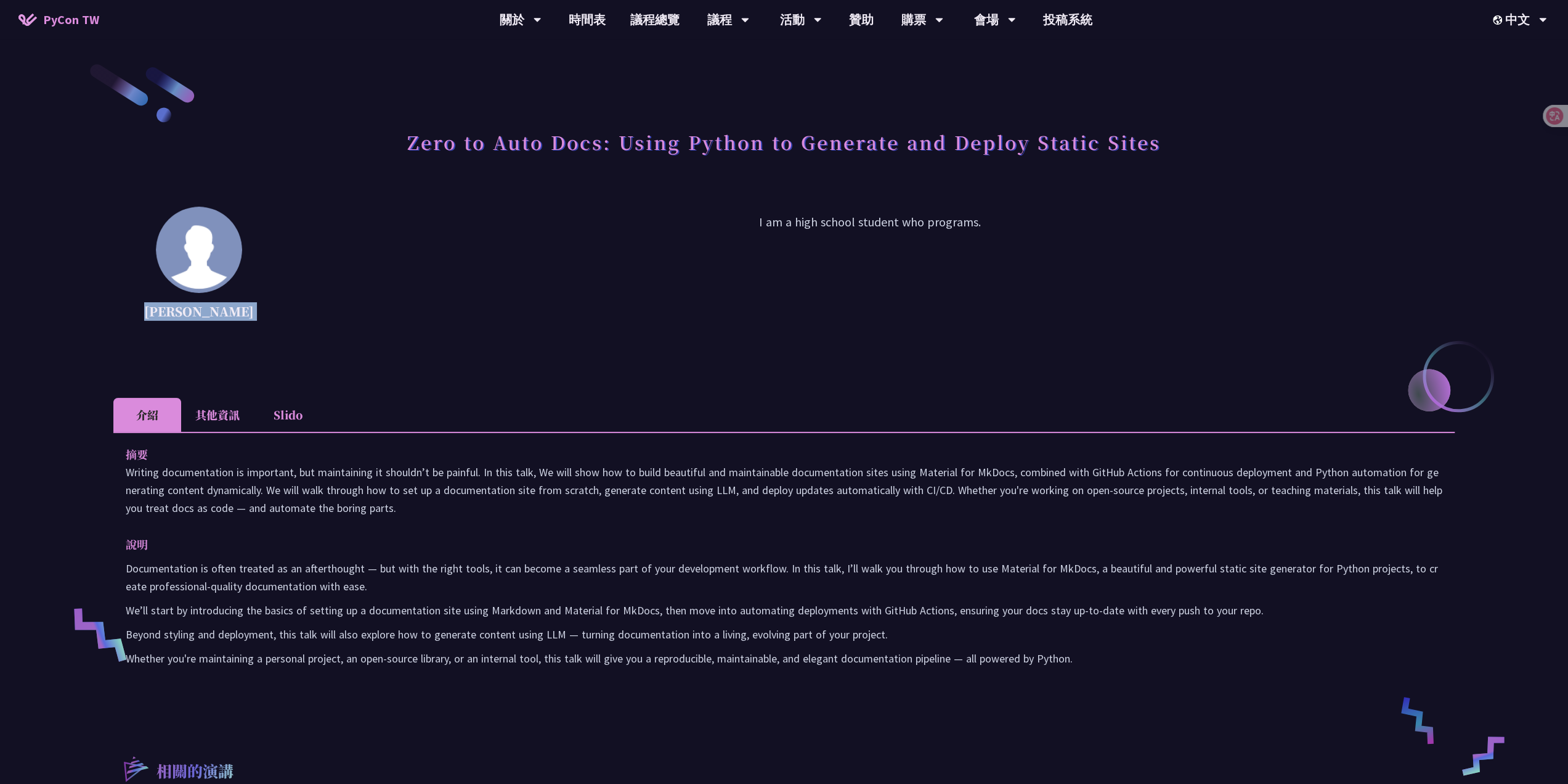
drag, startPoint x: 149, startPoint y: 309, endPoint x: 262, endPoint y: 309, distance: 113.0
click at [283, 311] on div "Daniel Gau I am a high school student who programs." at bounding box center [784, 267] width 1342 height 123
click at [736, 55] on link "主題演講" at bounding box center [729, 57] width 119 height 29
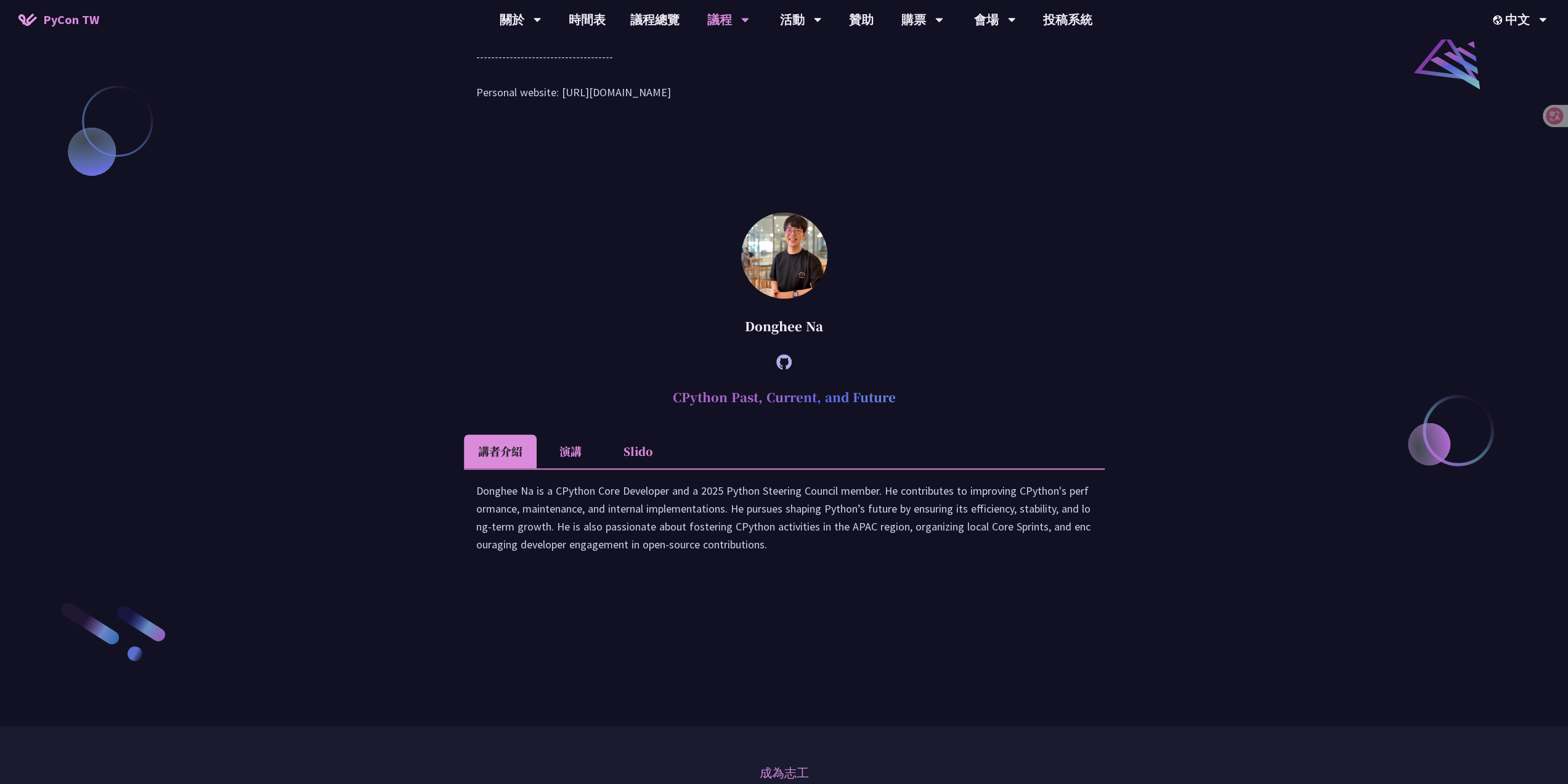
scroll to position [1788, 0]
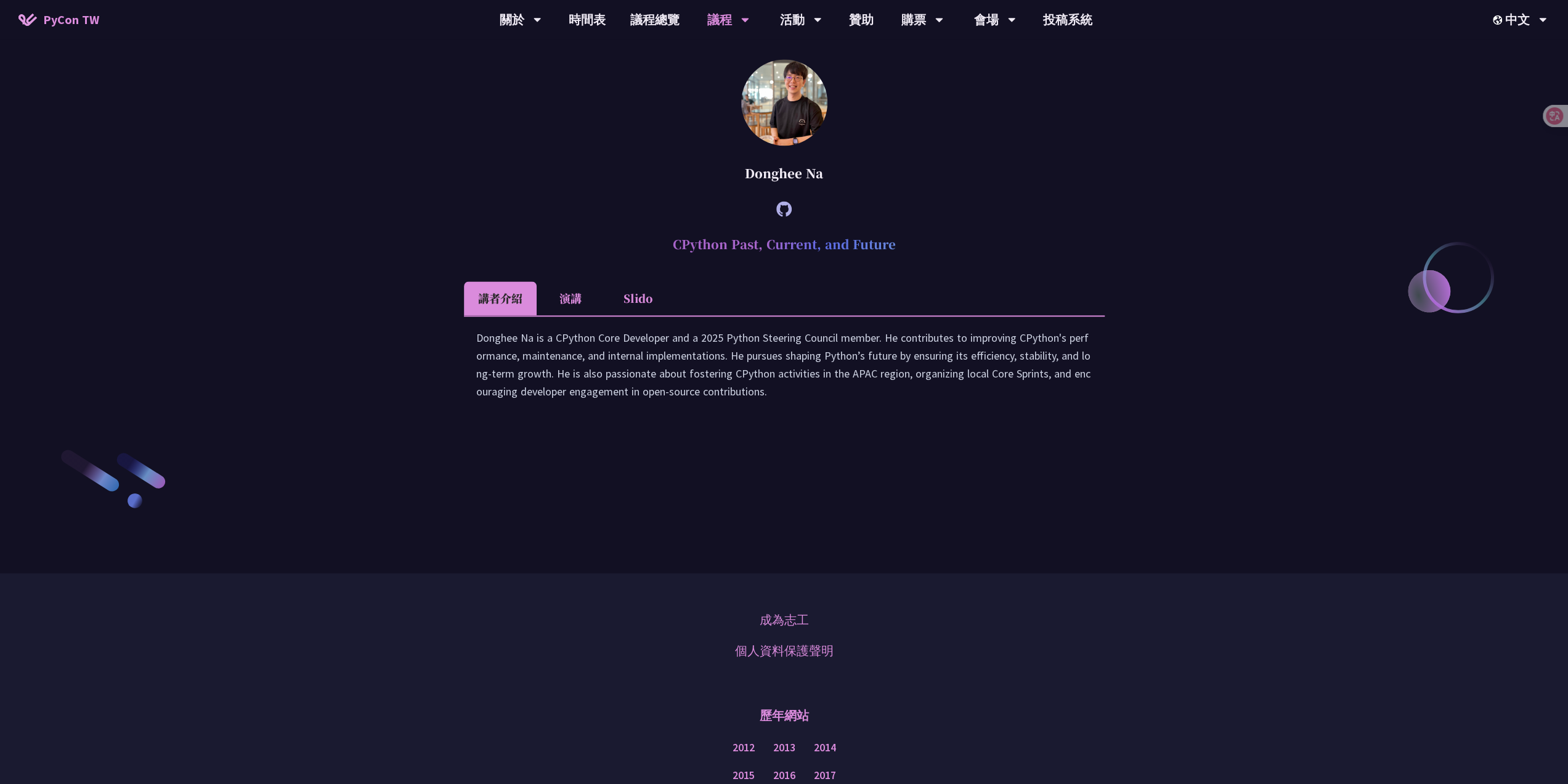
click at [576, 315] on li "演講" at bounding box center [570, 297] width 68 height 34
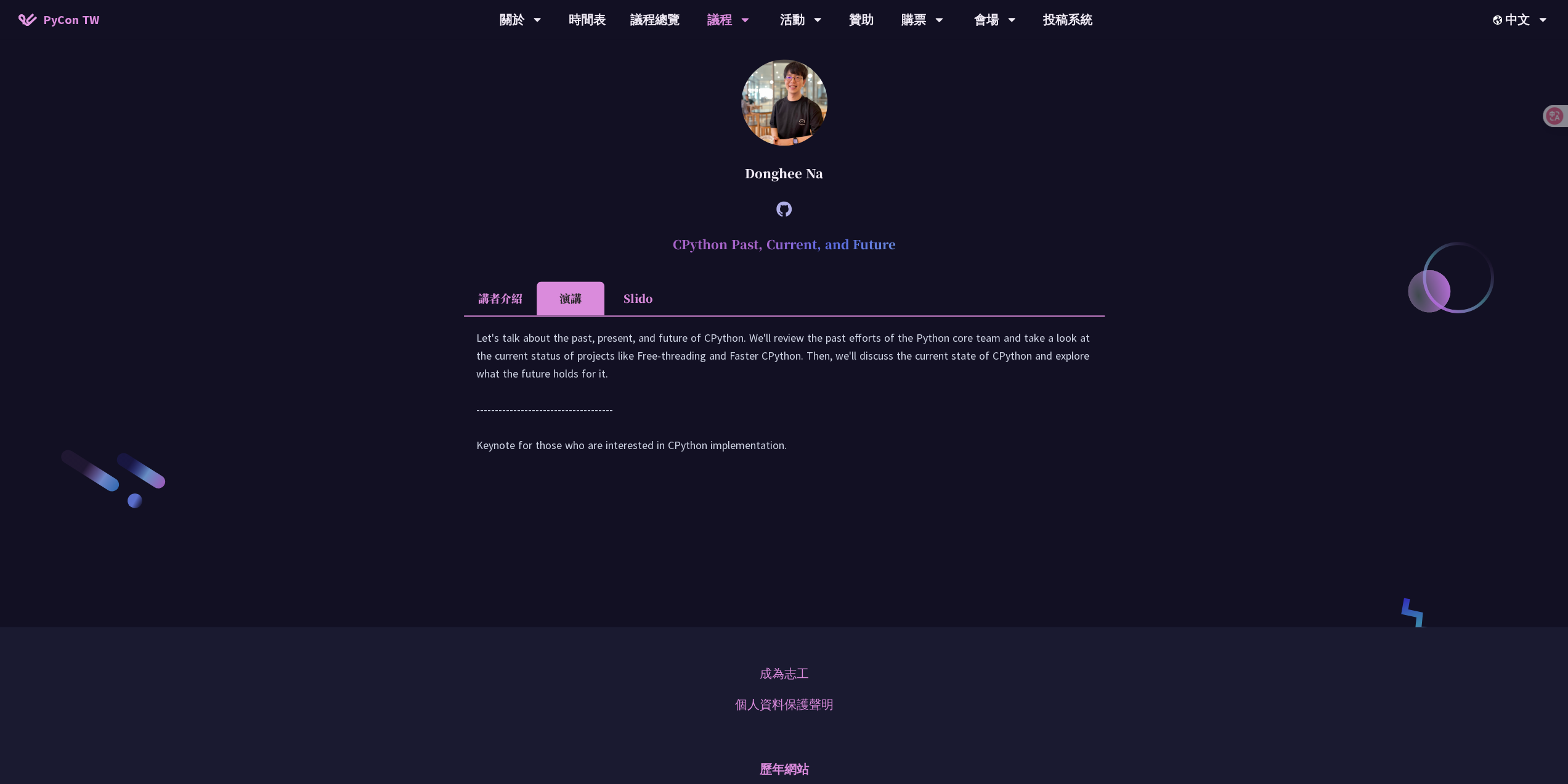
click at [650, 315] on li "Slido" at bounding box center [638, 297] width 68 height 34
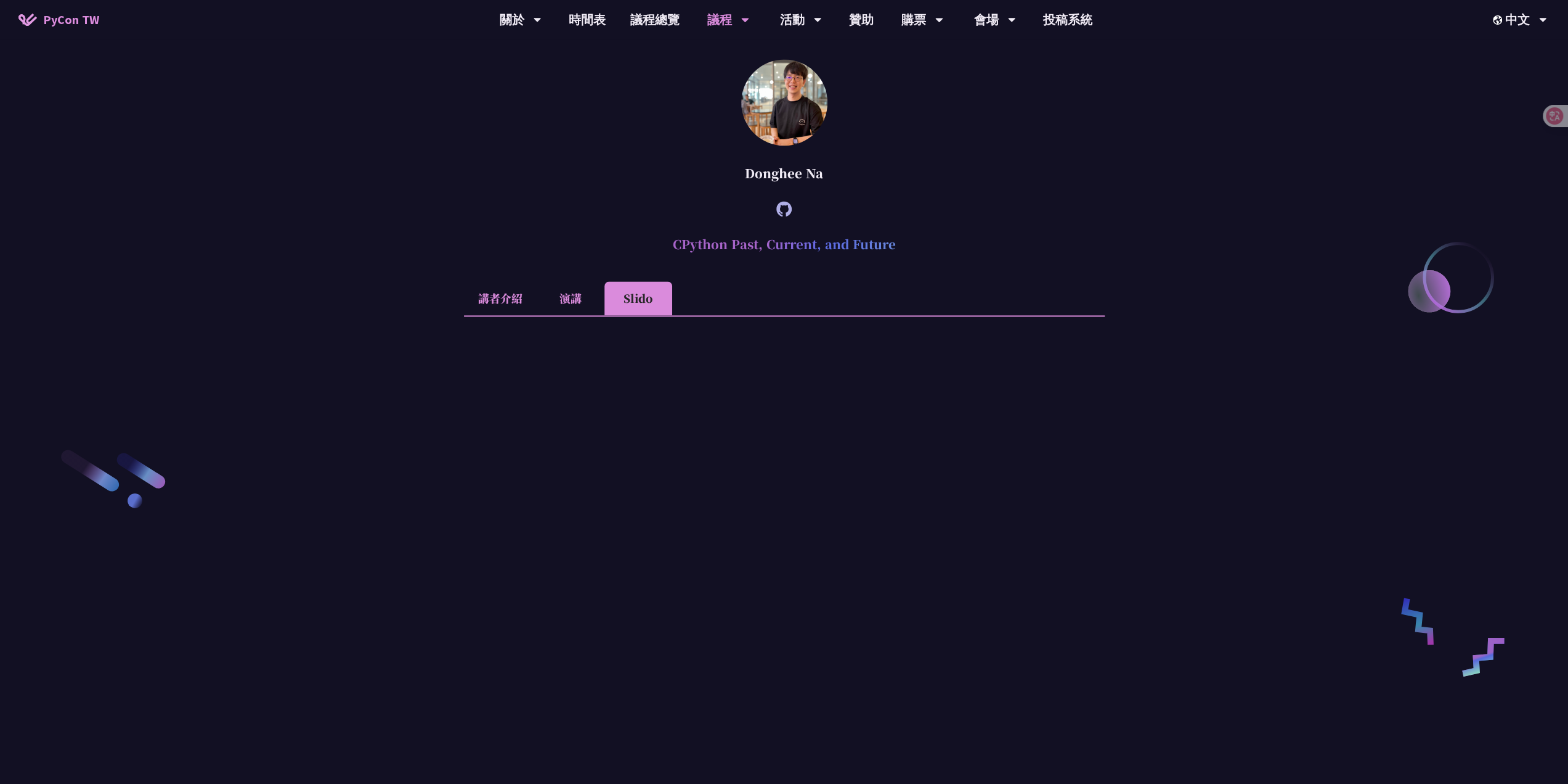
click at [506, 315] on li "講者介紹" at bounding box center [500, 297] width 73 height 34
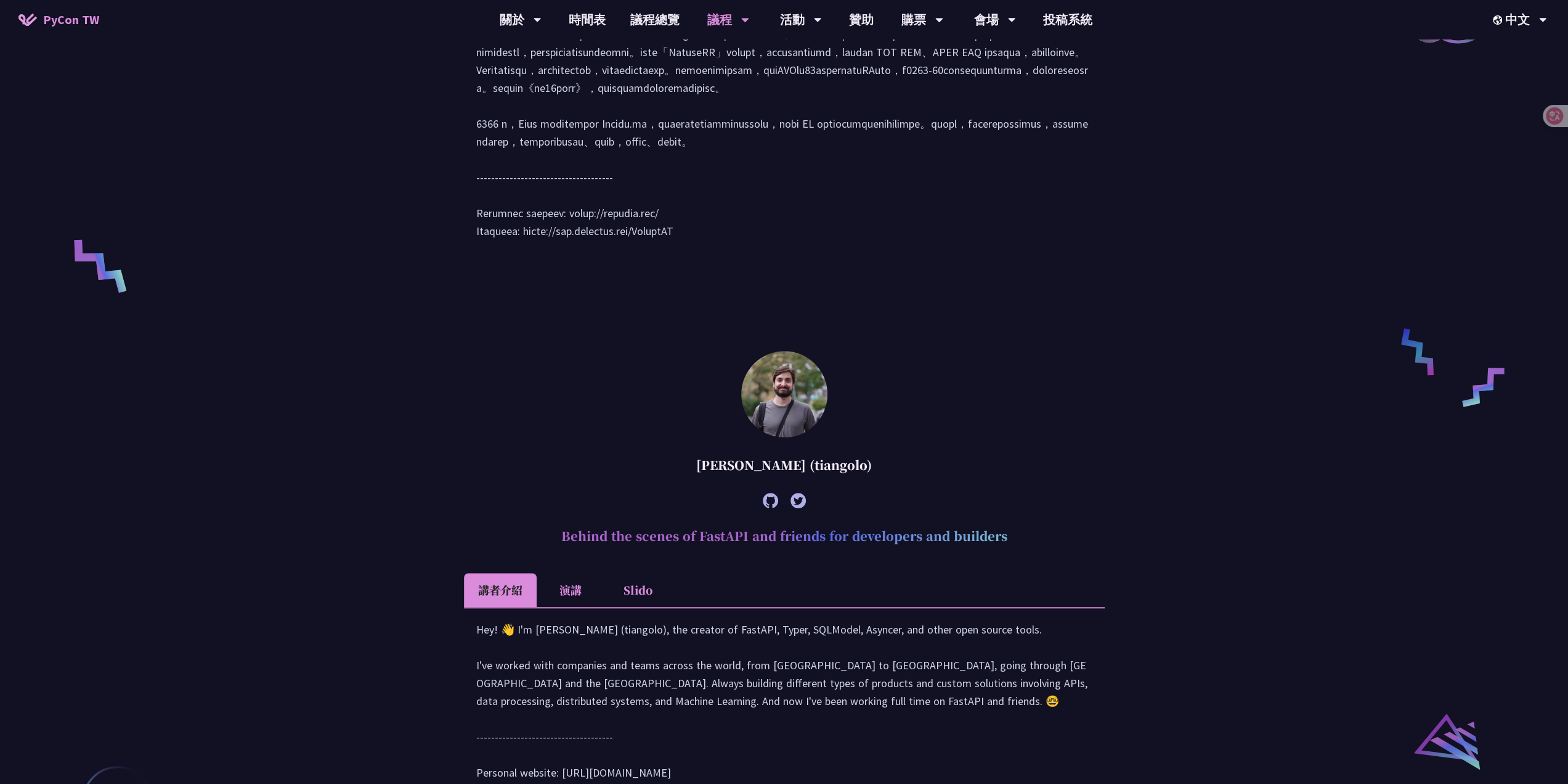
scroll to position [420, 0]
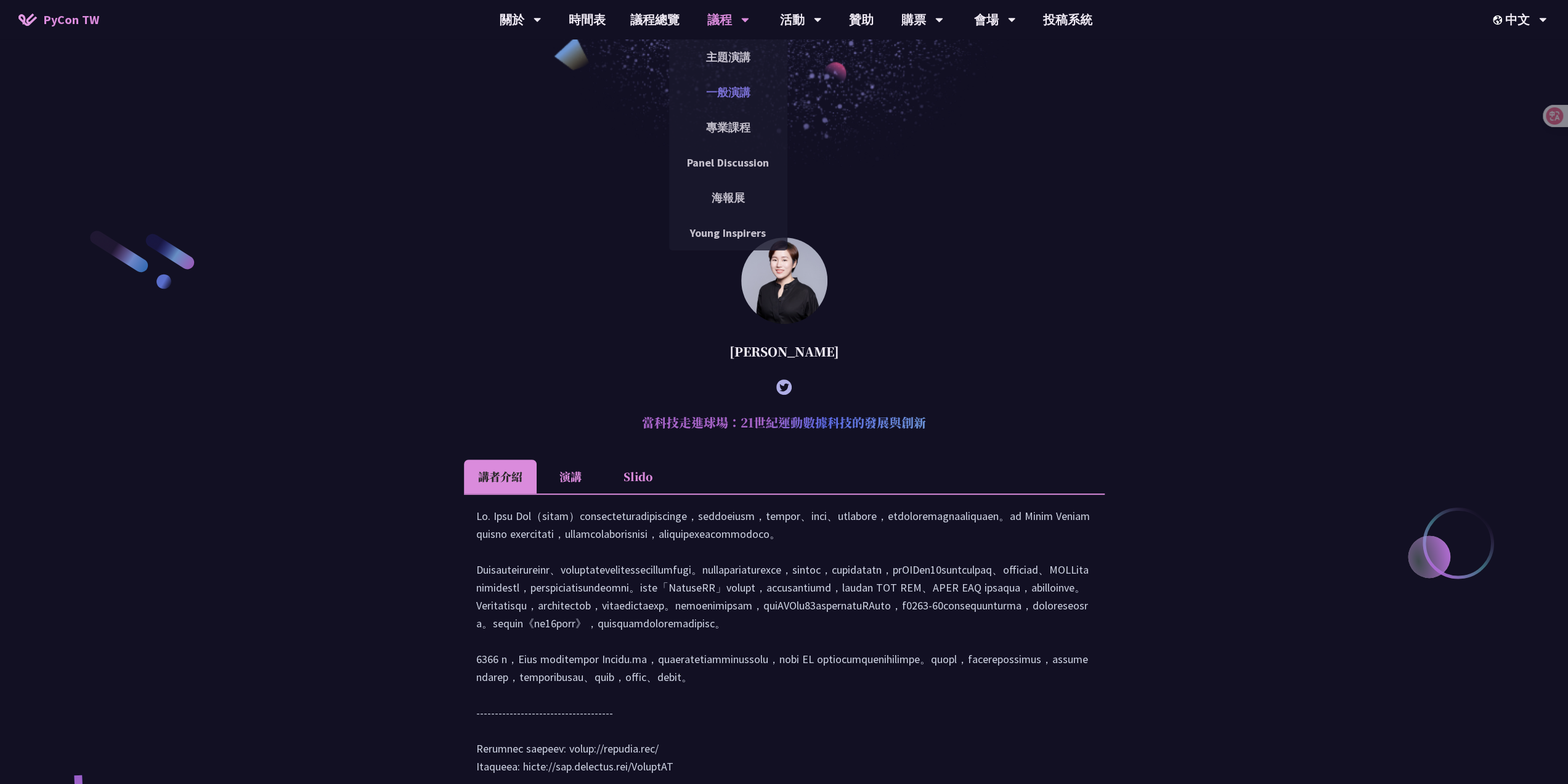
click at [735, 86] on link "一般演講" at bounding box center [729, 92] width 119 height 29
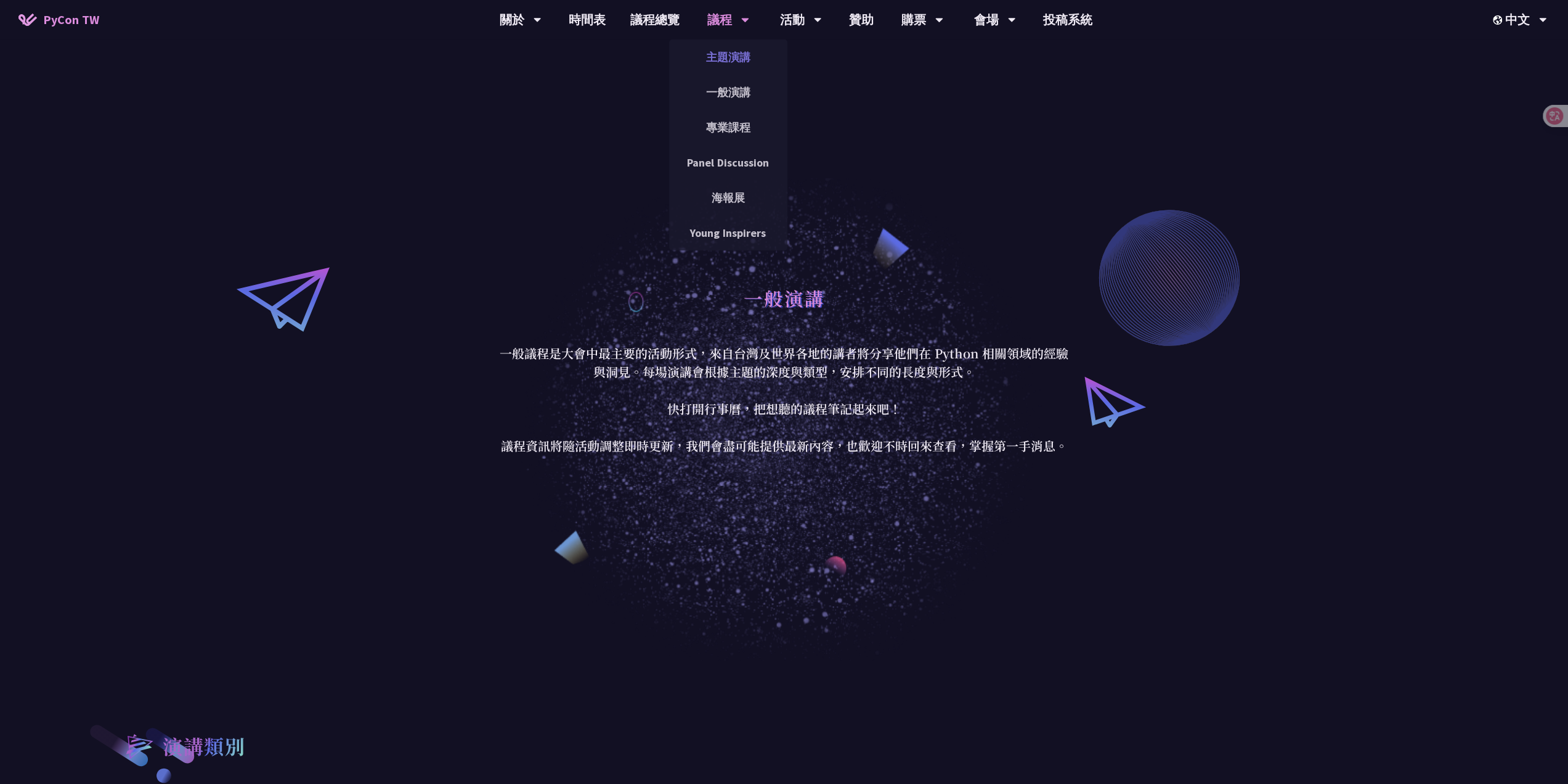
click at [725, 56] on link "主題演講" at bounding box center [729, 57] width 119 height 29
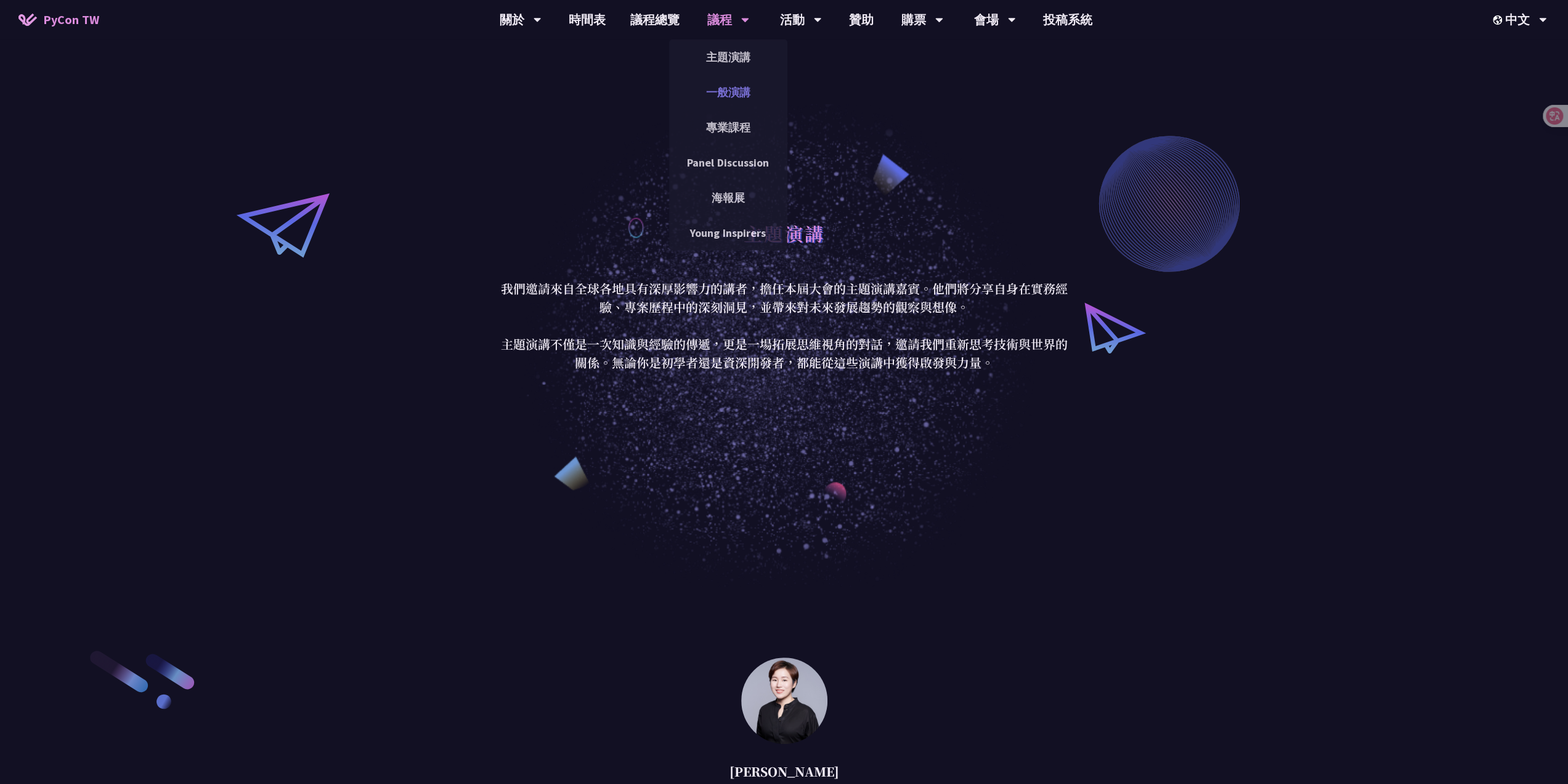
click at [731, 80] on link "一般演講" at bounding box center [729, 92] width 119 height 29
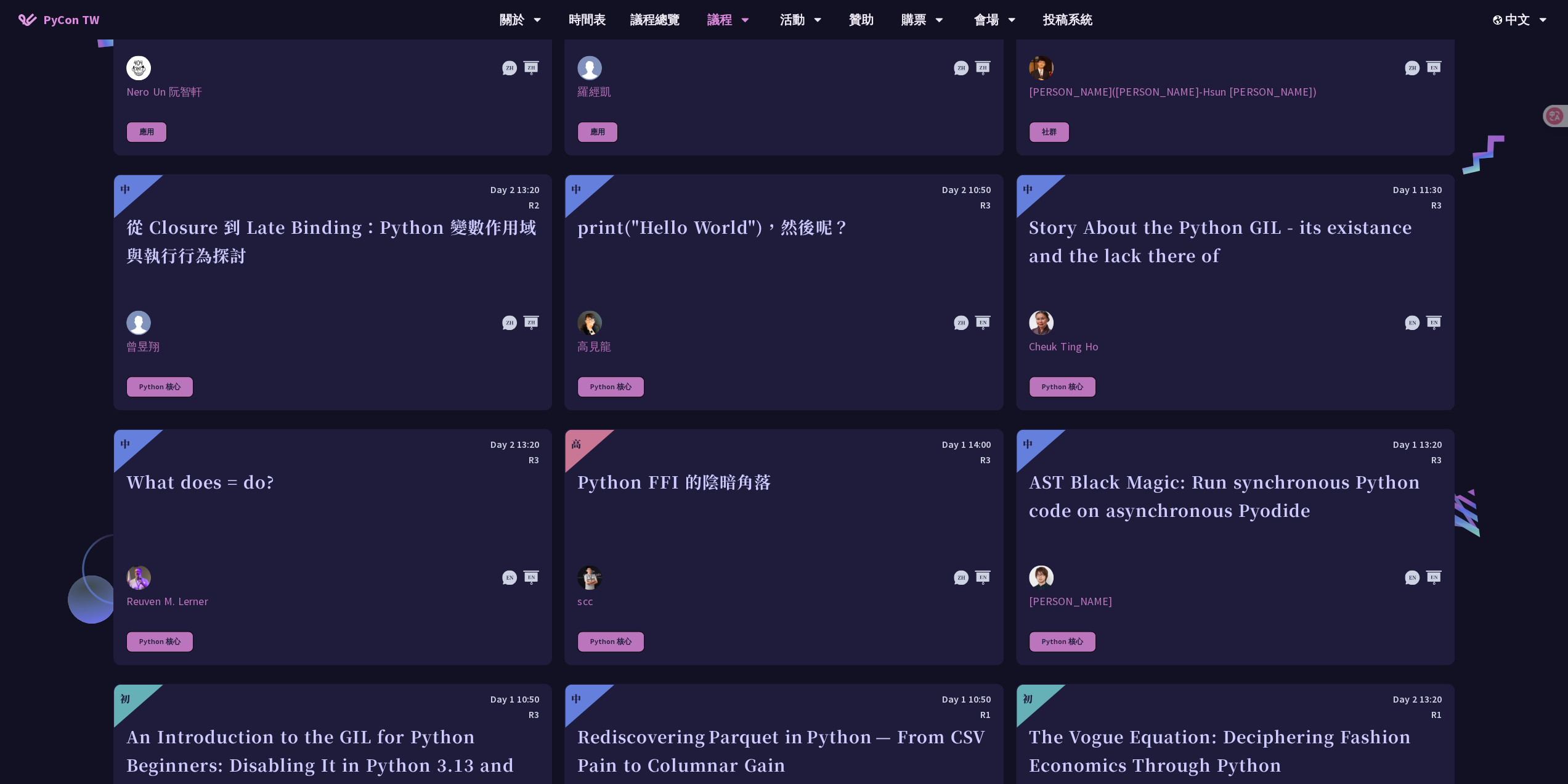
scroll to position [1076, 0]
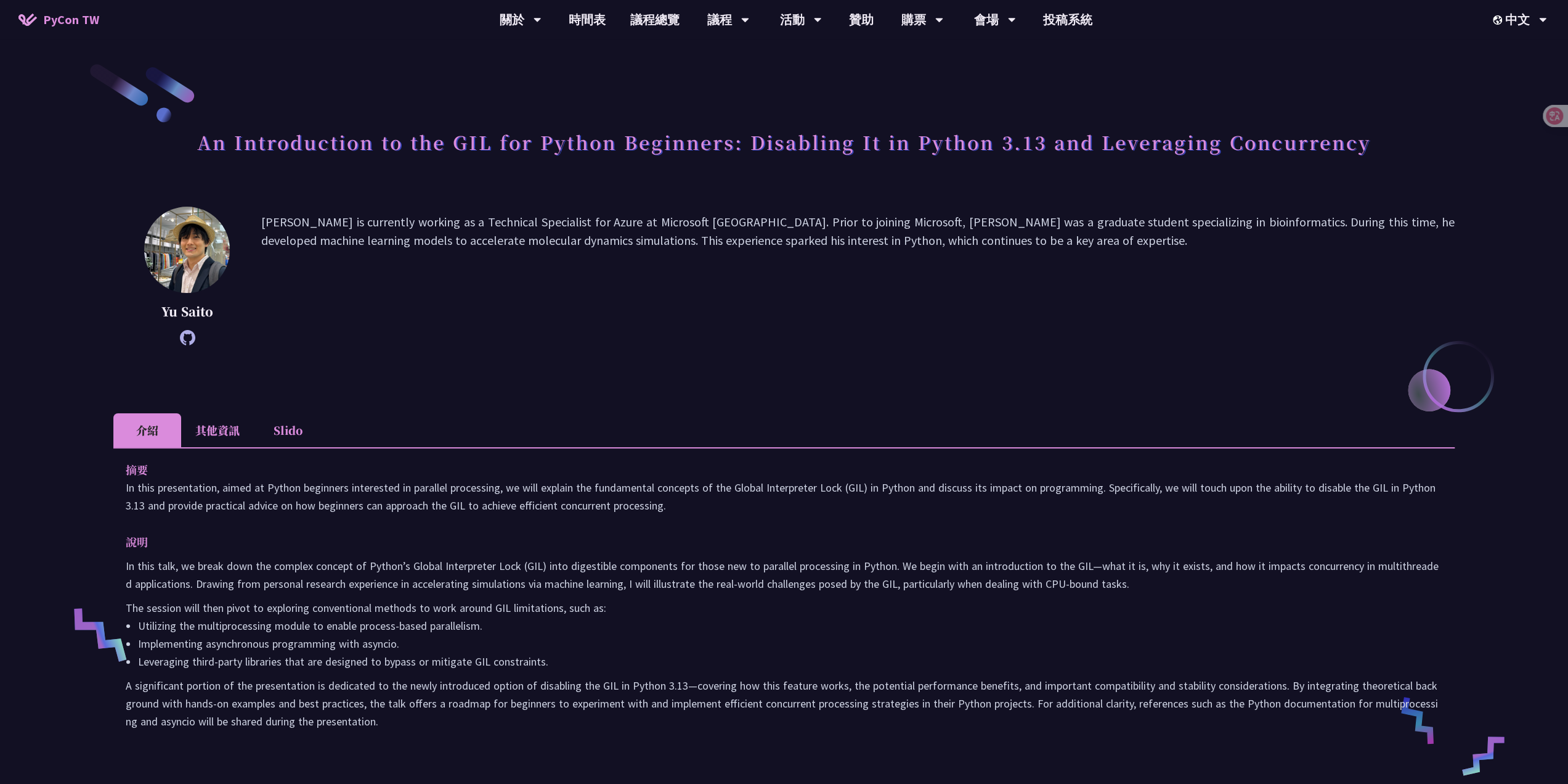
click at [228, 434] on li "其他資訊" at bounding box center [217, 430] width 73 height 34
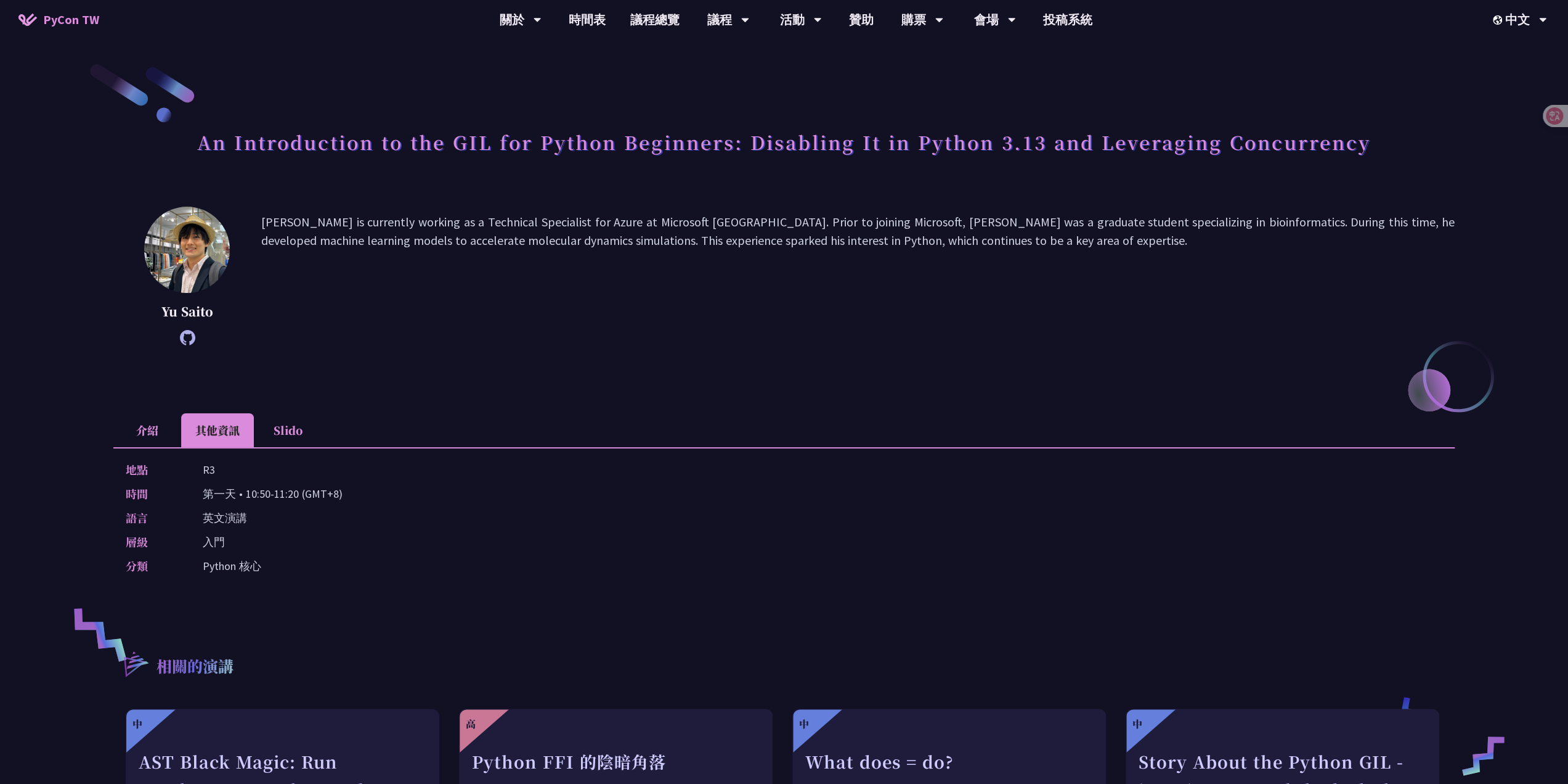
click at [283, 431] on li "Slido" at bounding box center [288, 430] width 68 height 34
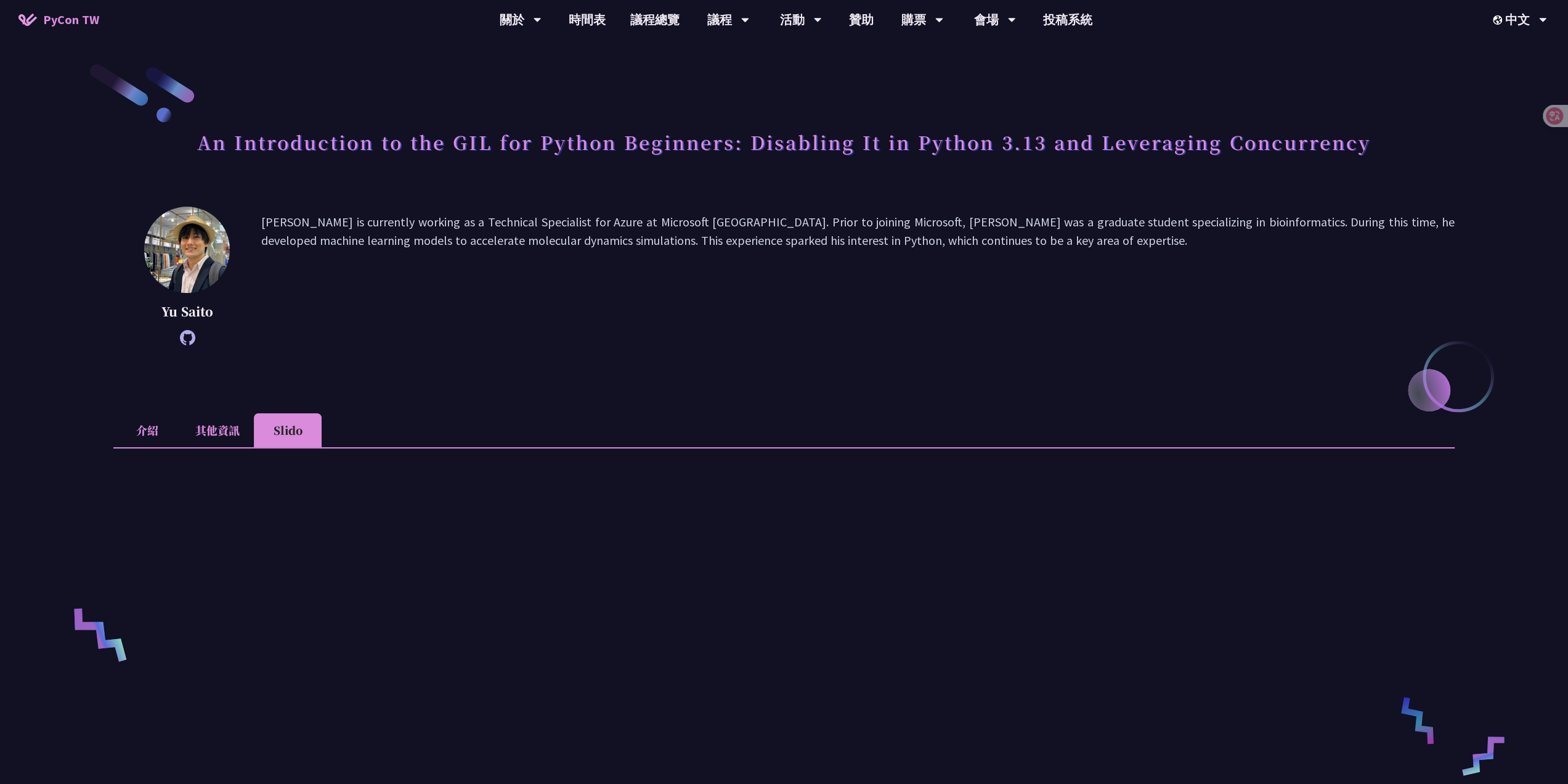
click at [169, 430] on li "介紹" at bounding box center [147, 430] width 68 height 34
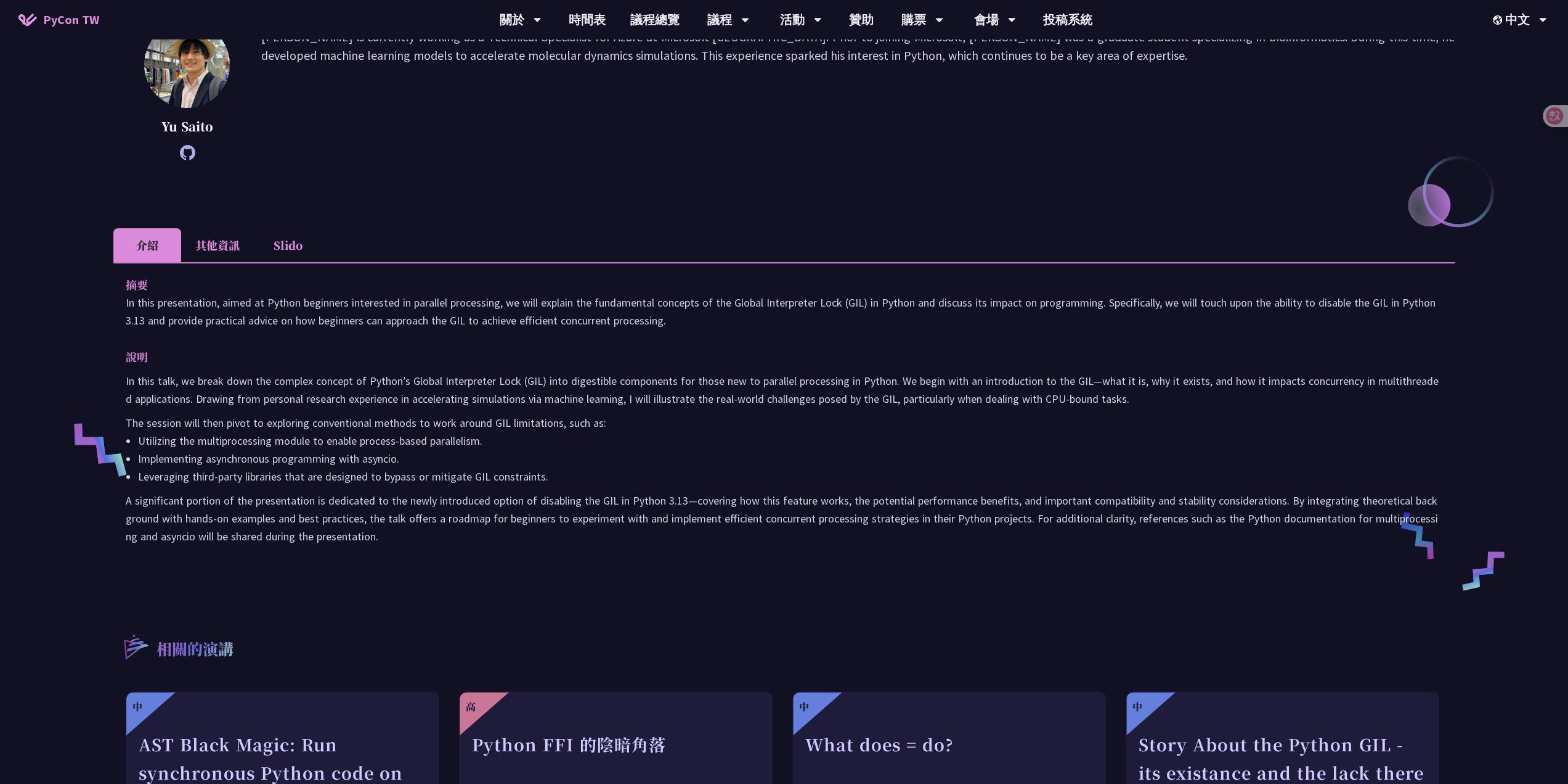
click at [290, 236] on li "Slido" at bounding box center [288, 244] width 68 height 34
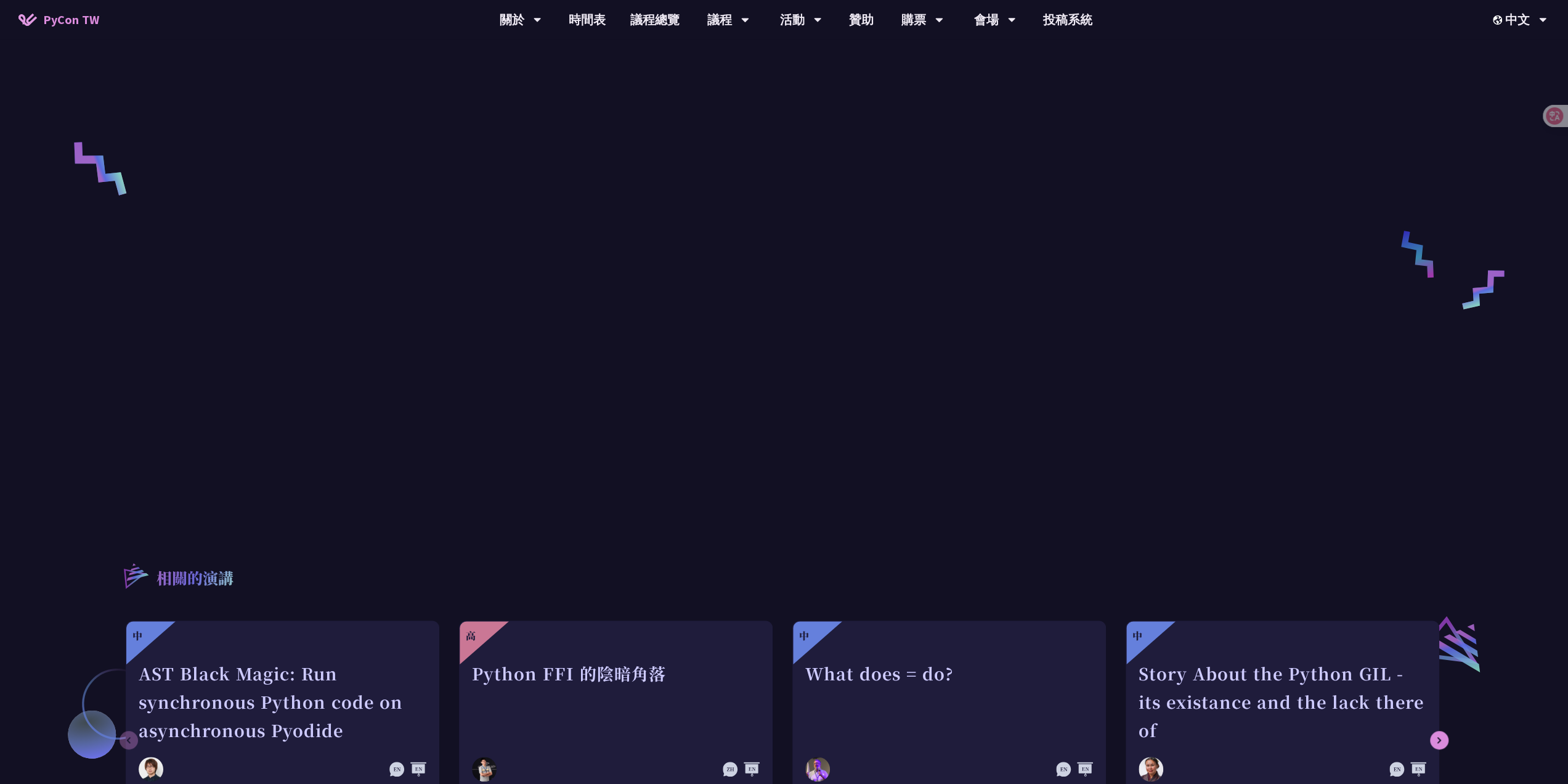
scroll to position [493, 0]
